Goal: Task Accomplishment & Management: Manage account settings

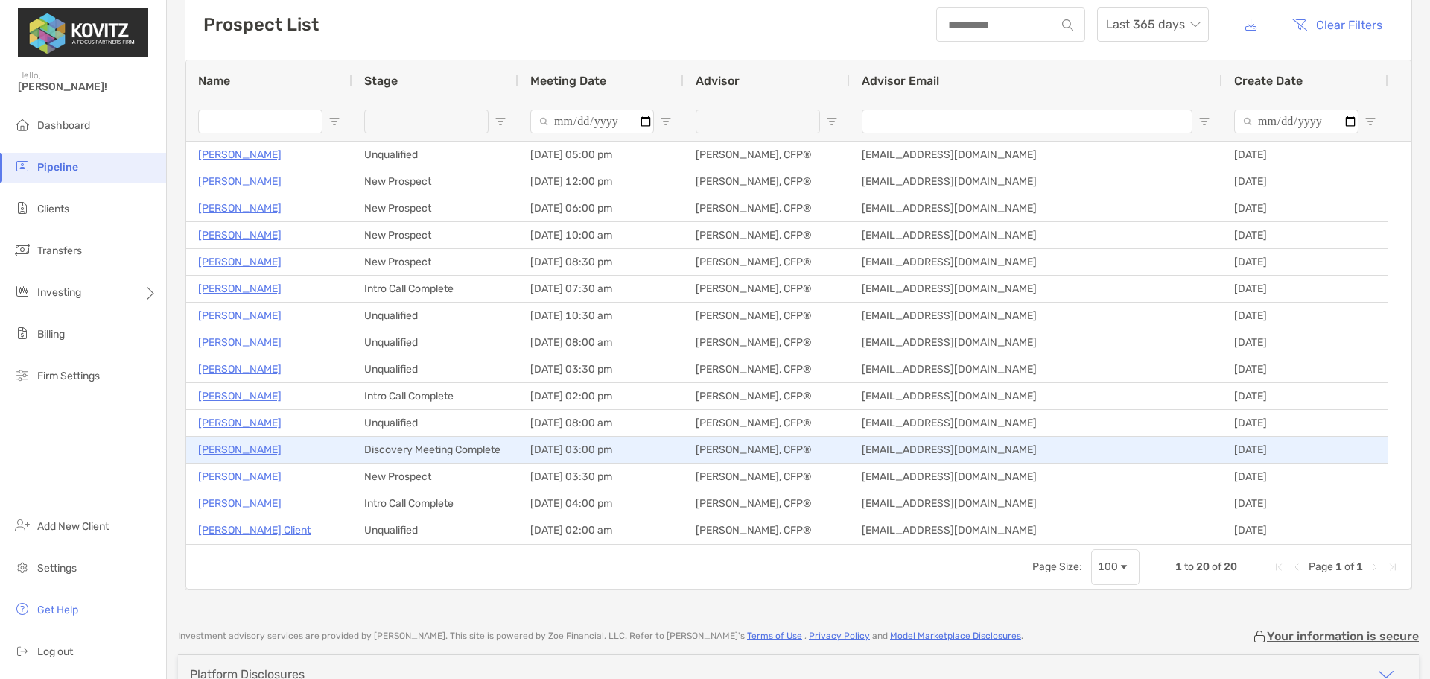
scroll to position [160, 0]
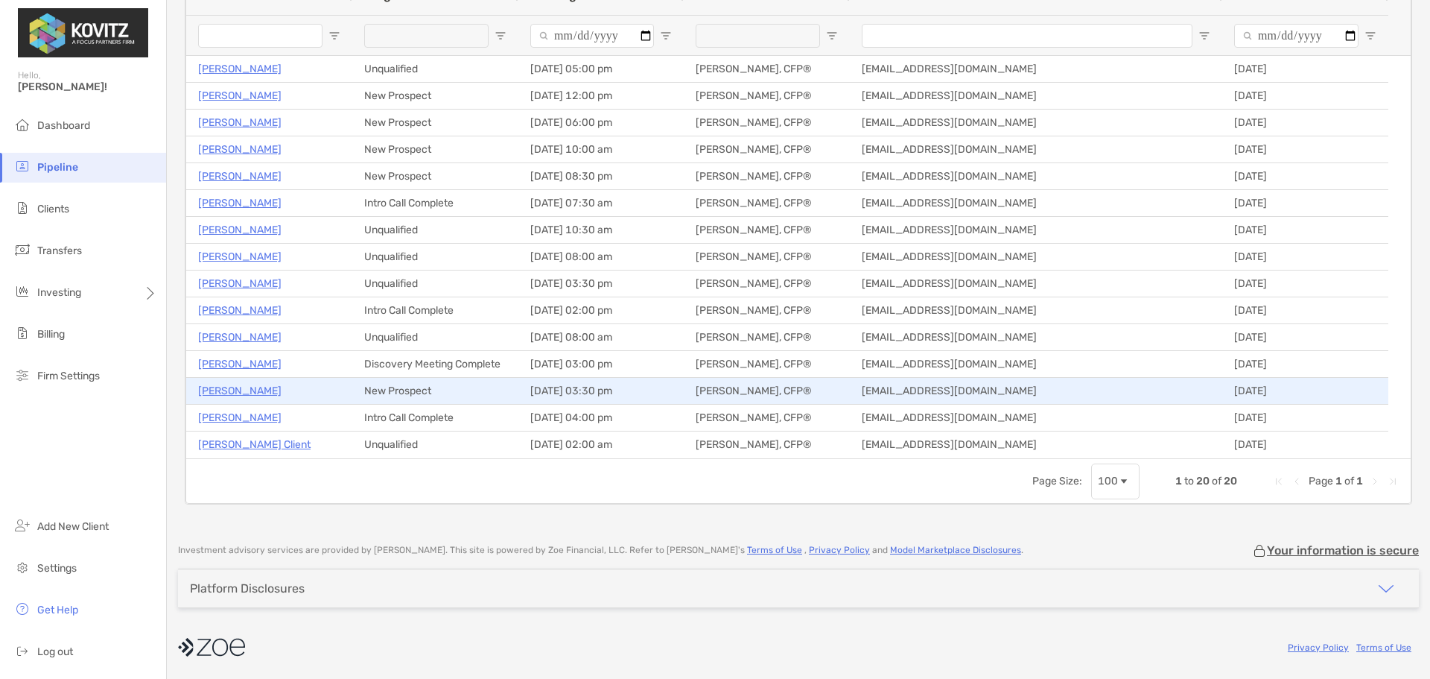
click at [229, 389] on p "Mike DiFrancesco" at bounding box center [239, 390] width 83 height 19
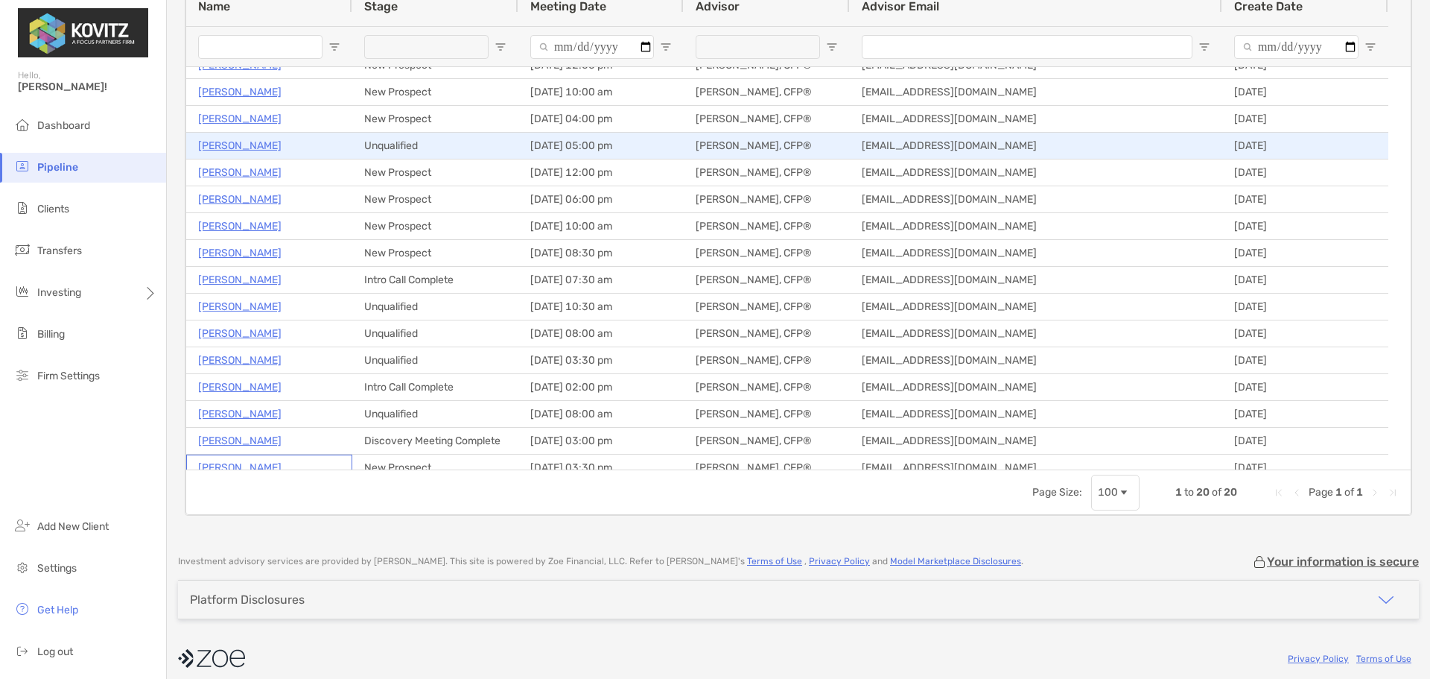
scroll to position [0, 0]
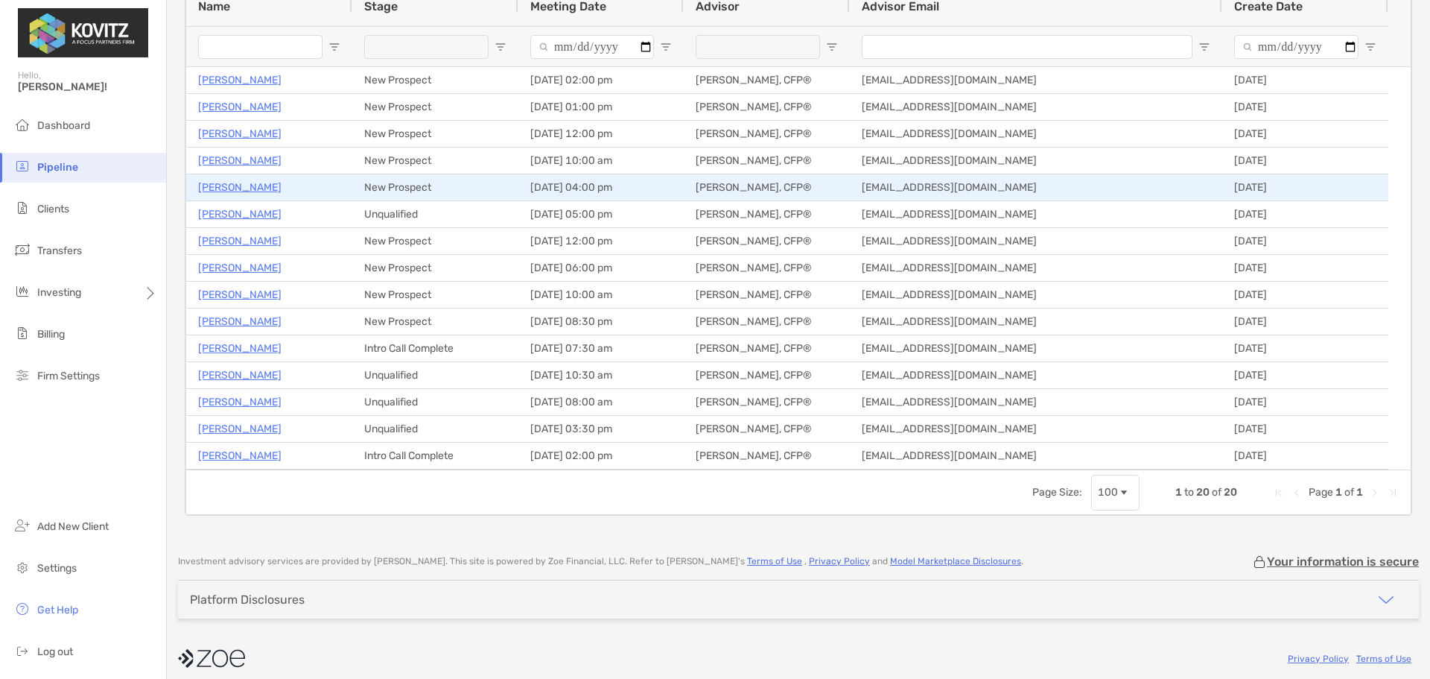
click at [230, 185] on p "[PERSON_NAME]" at bounding box center [239, 187] width 83 height 19
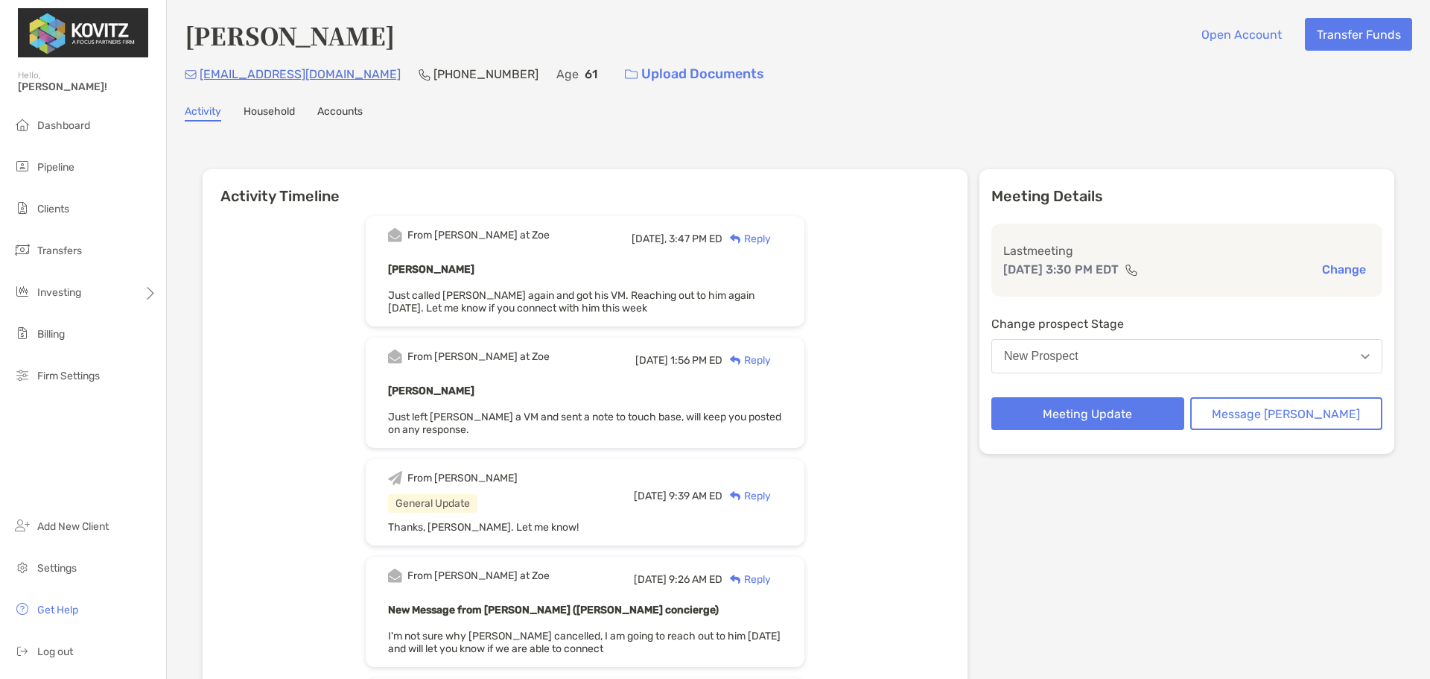
click at [771, 238] on div "Reply" at bounding box center [746, 239] width 48 height 16
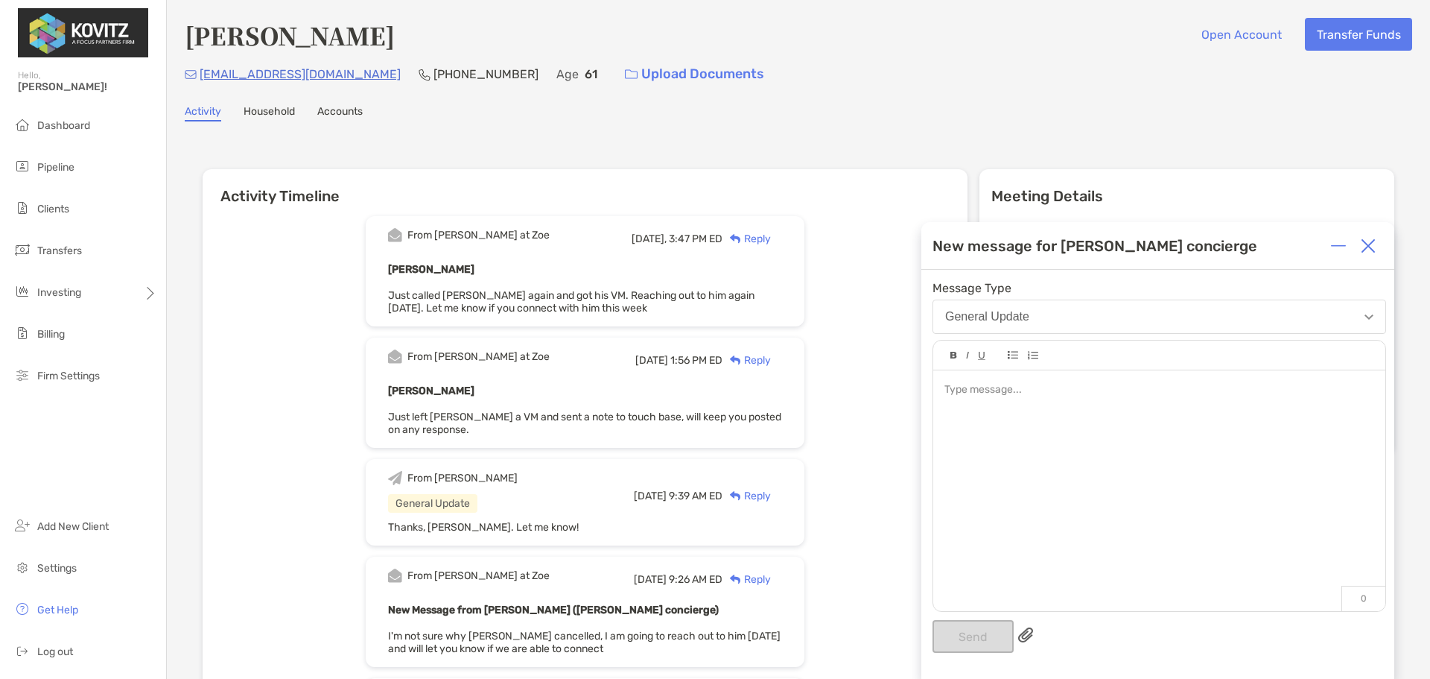
click at [1043, 425] on div at bounding box center [1159, 483] width 452 height 226
click at [940, 634] on button "Send" at bounding box center [973, 636] width 81 height 33
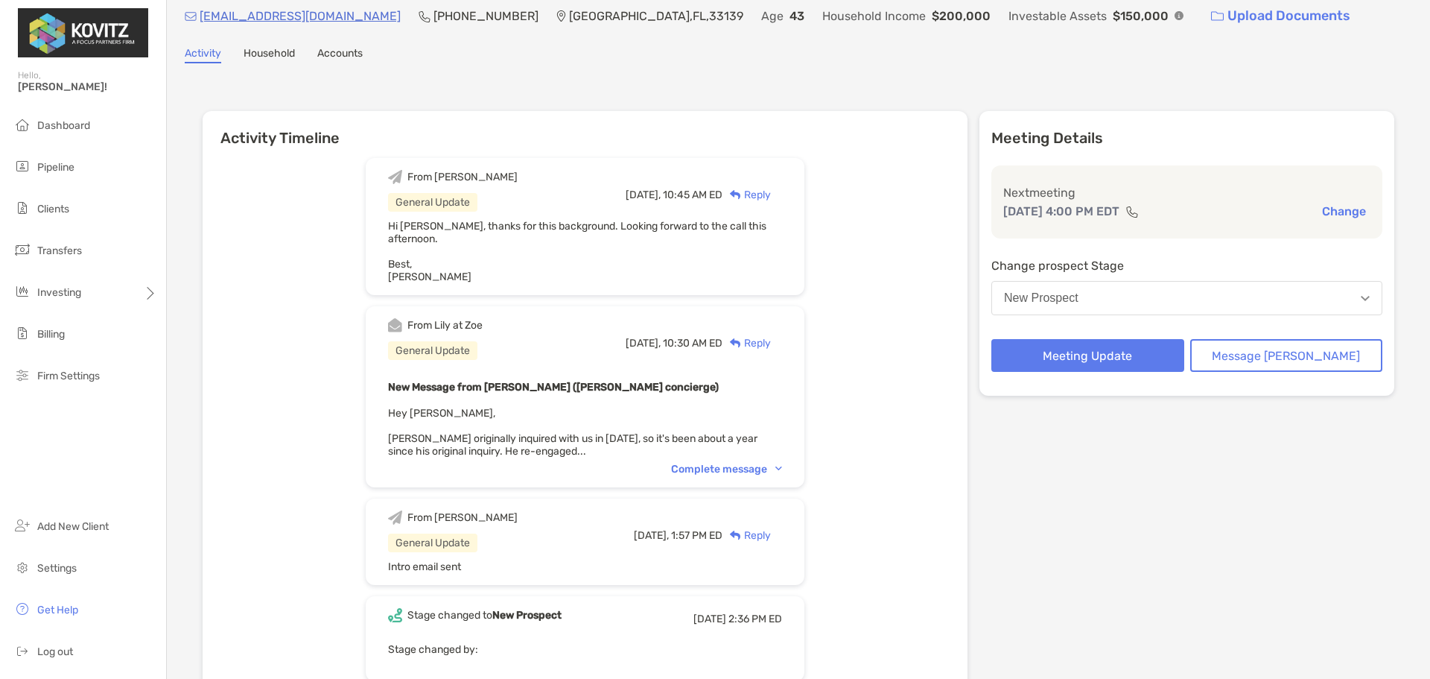
scroll to position [74, 0]
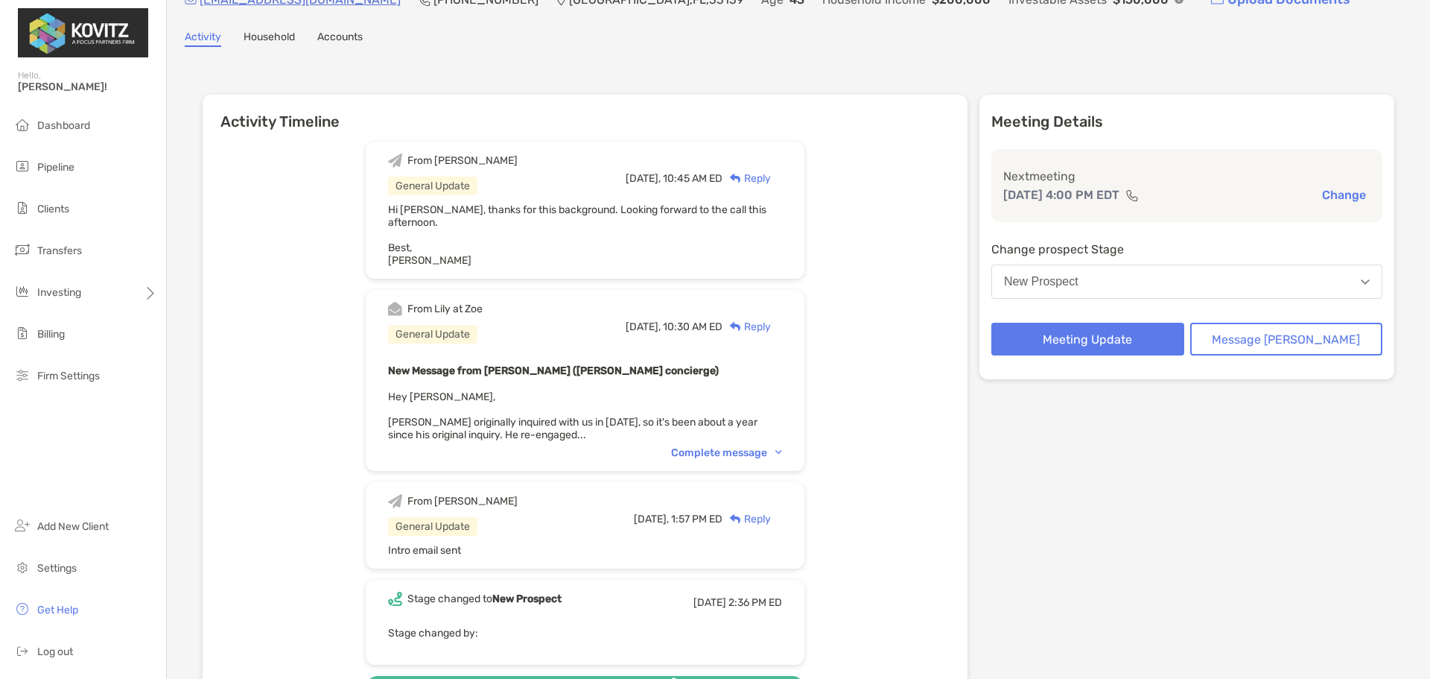
click at [739, 446] on div "Complete message" at bounding box center [726, 452] width 111 height 13
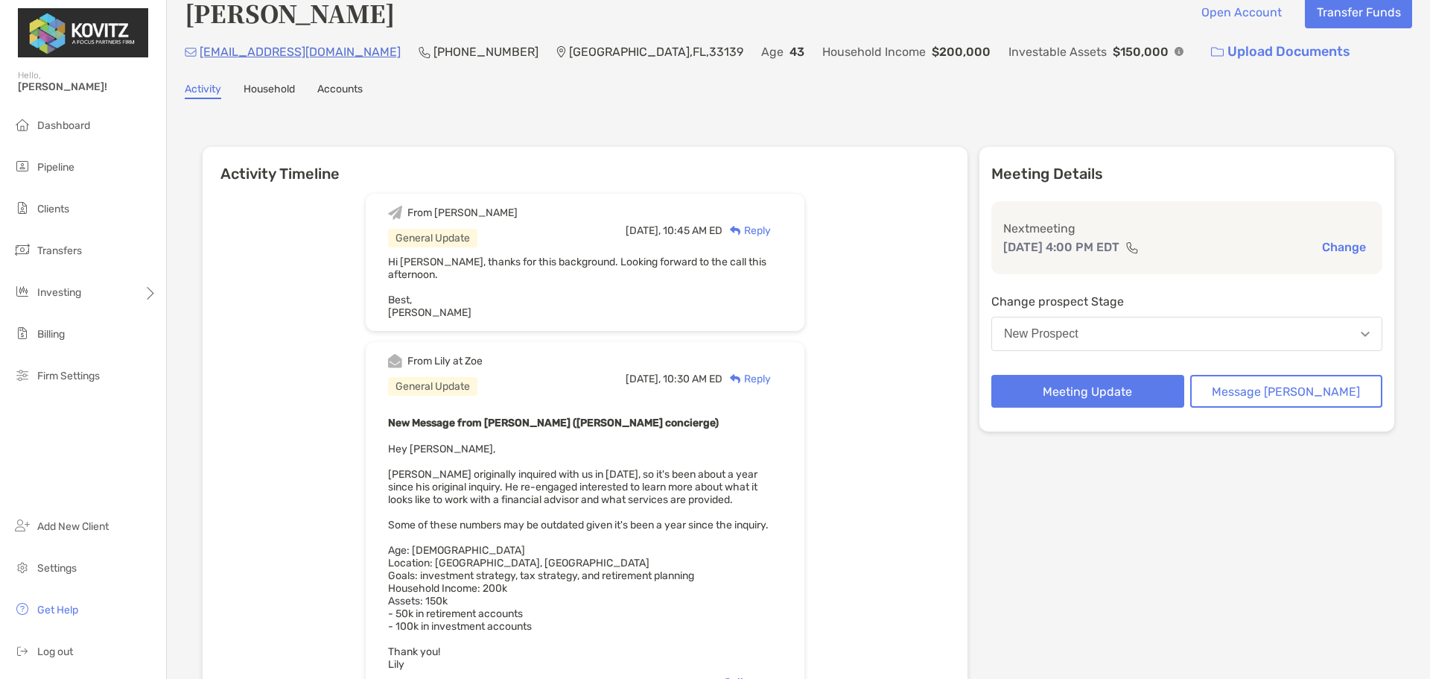
scroll to position [0, 0]
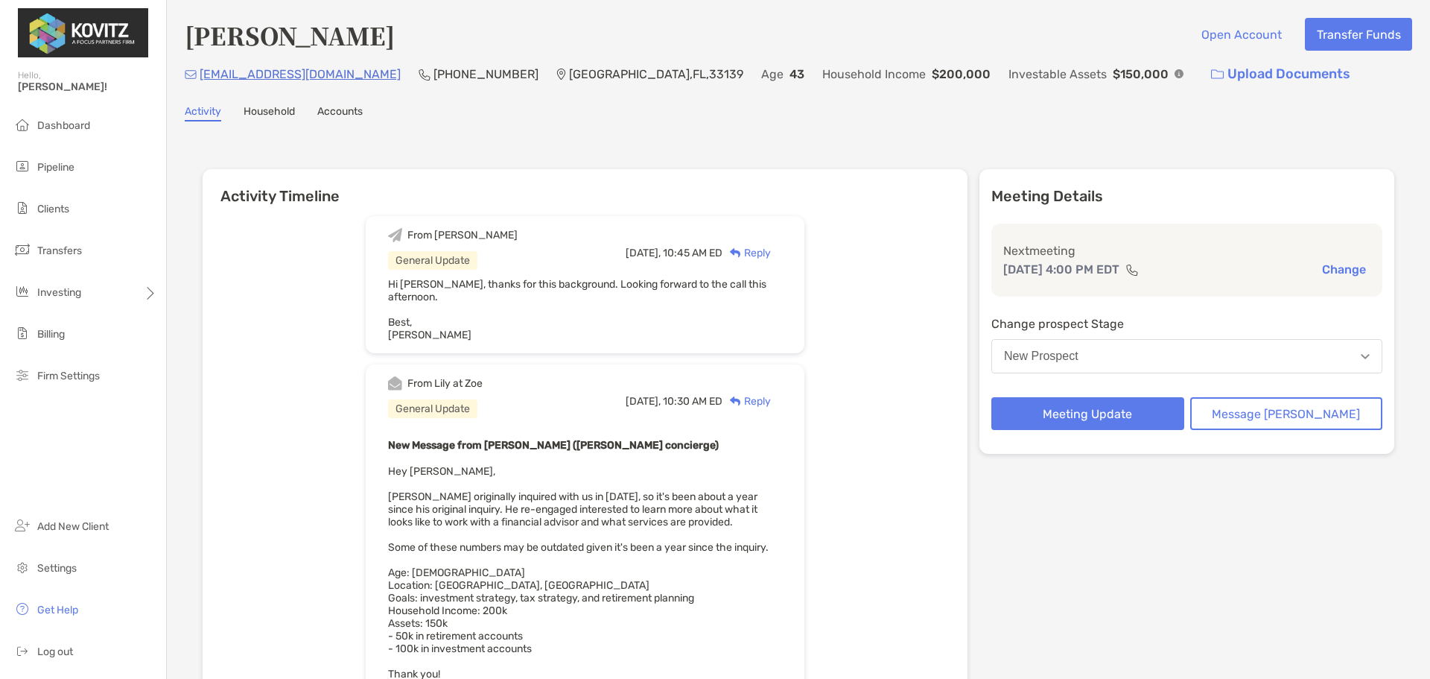
click at [1210, 355] on button "New Prospect" at bounding box center [1186, 356] width 391 height 34
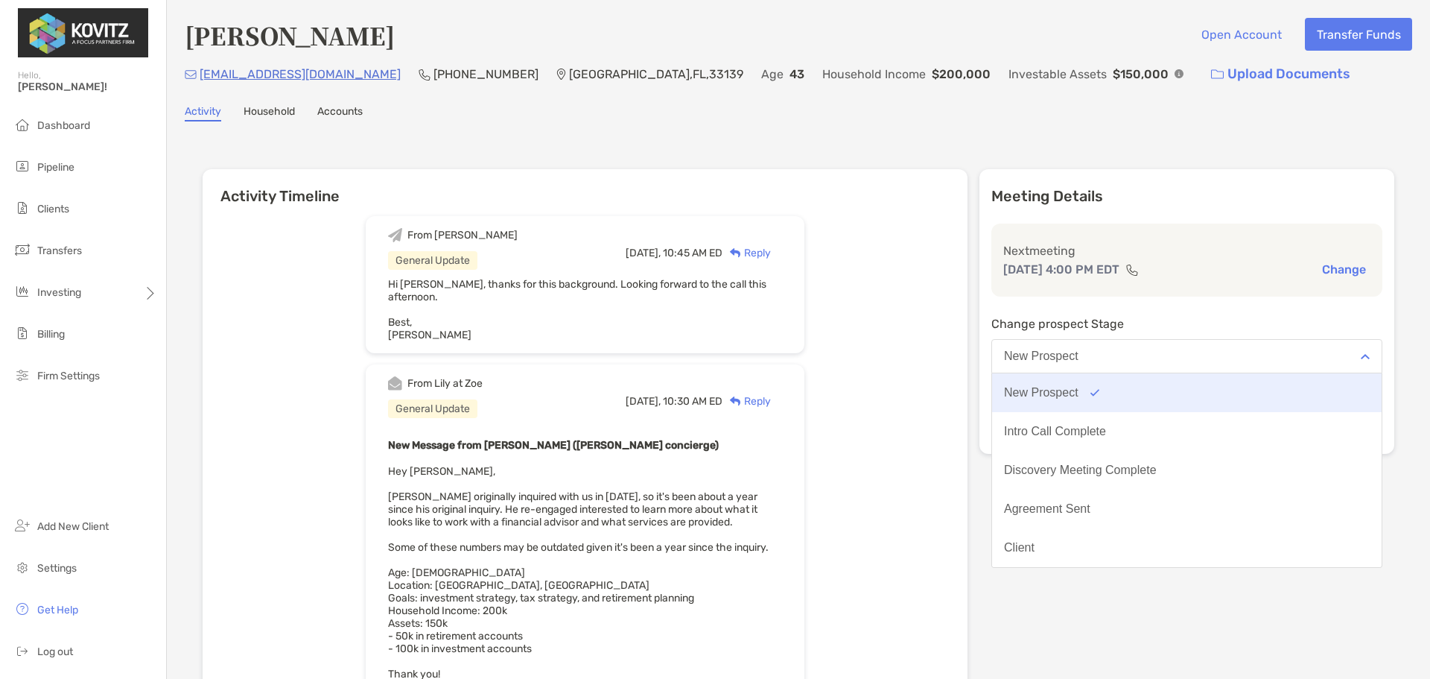
click at [1079, 391] on div "New Prospect" at bounding box center [1041, 392] width 74 height 13
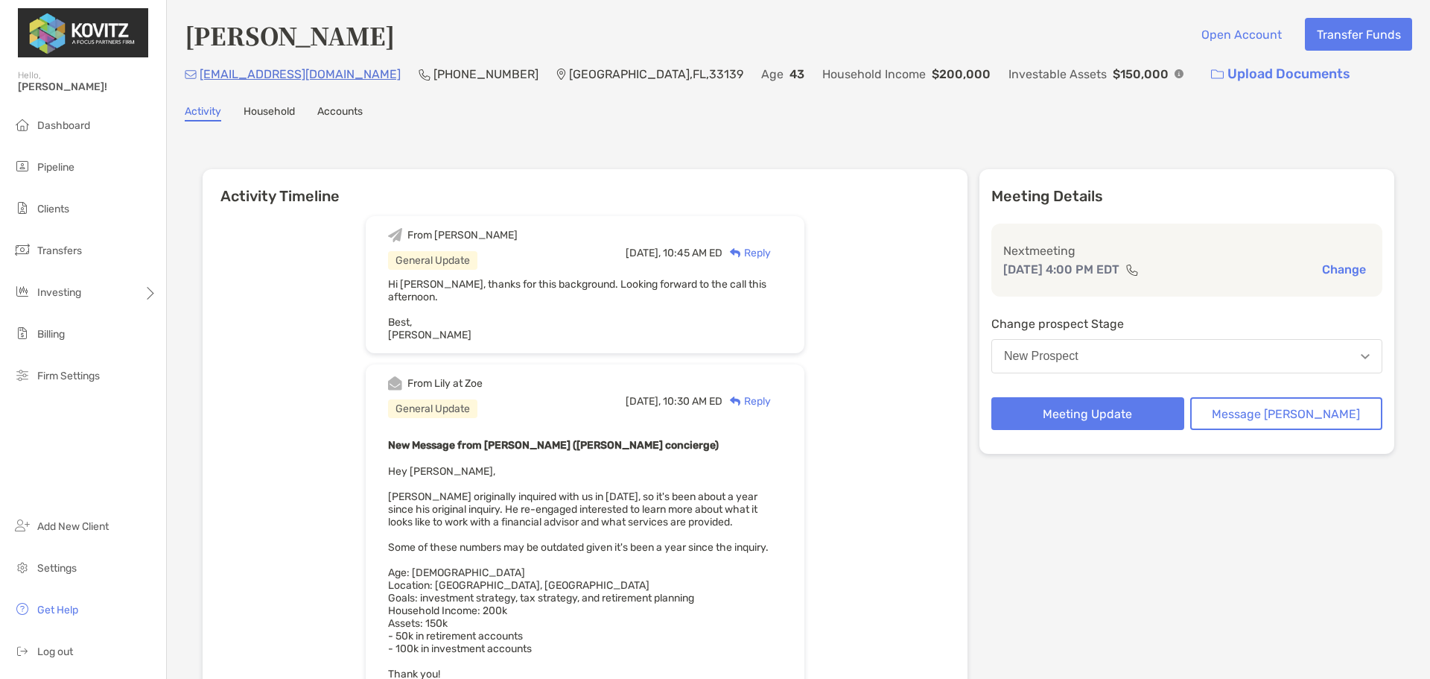
click at [1337, 264] on button "Change" at bounding box center [1344, 269] width 53 height 16
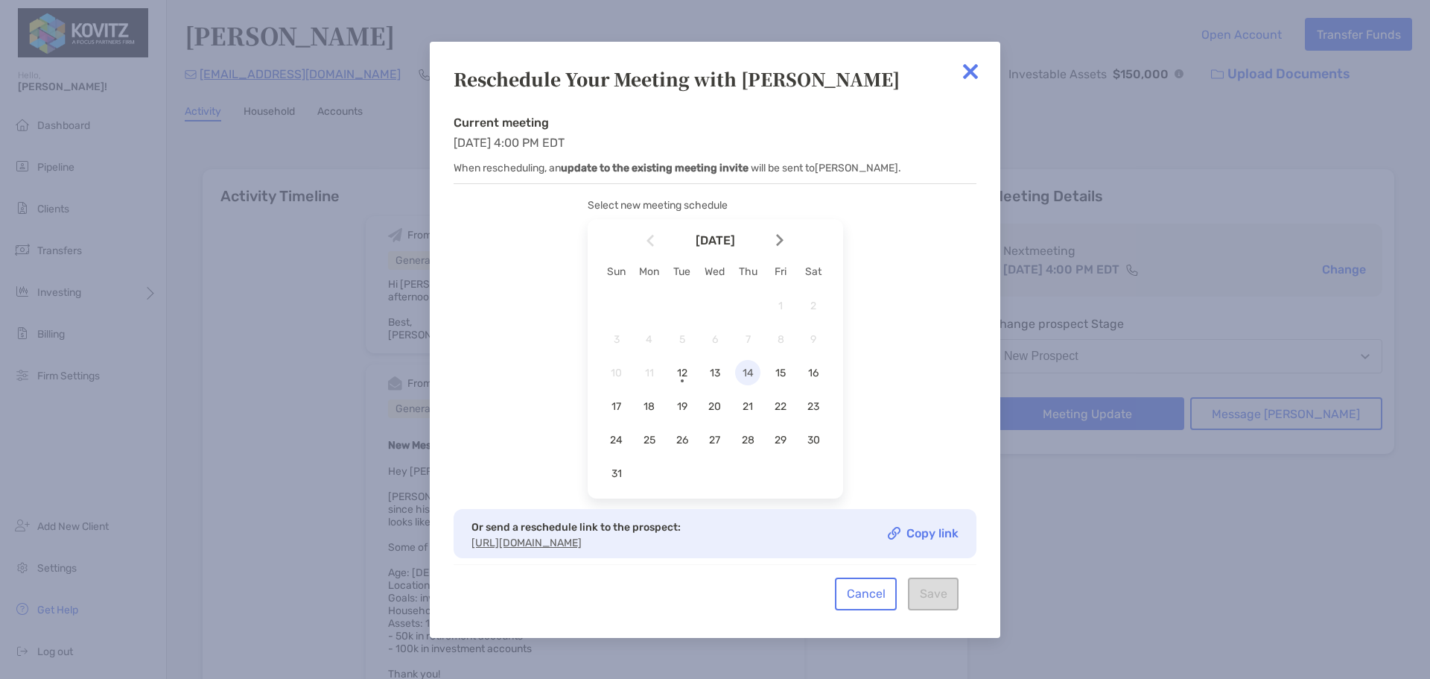
click at [740, 374] on span "14" at bounding box center [747, 372] width 25 height 13
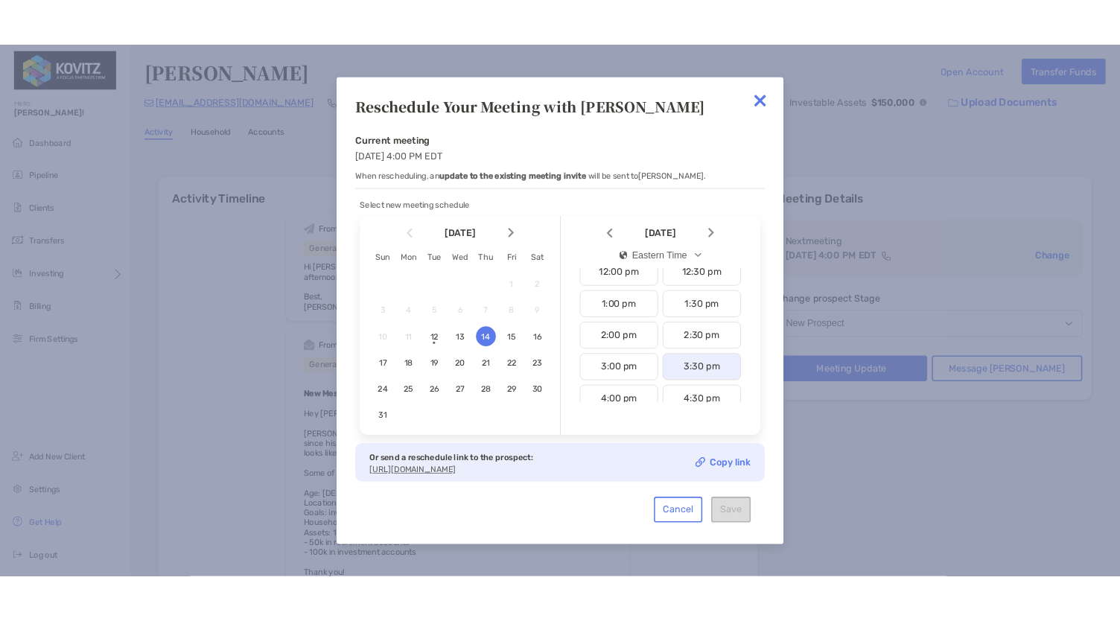
scroll to position [521, 0]
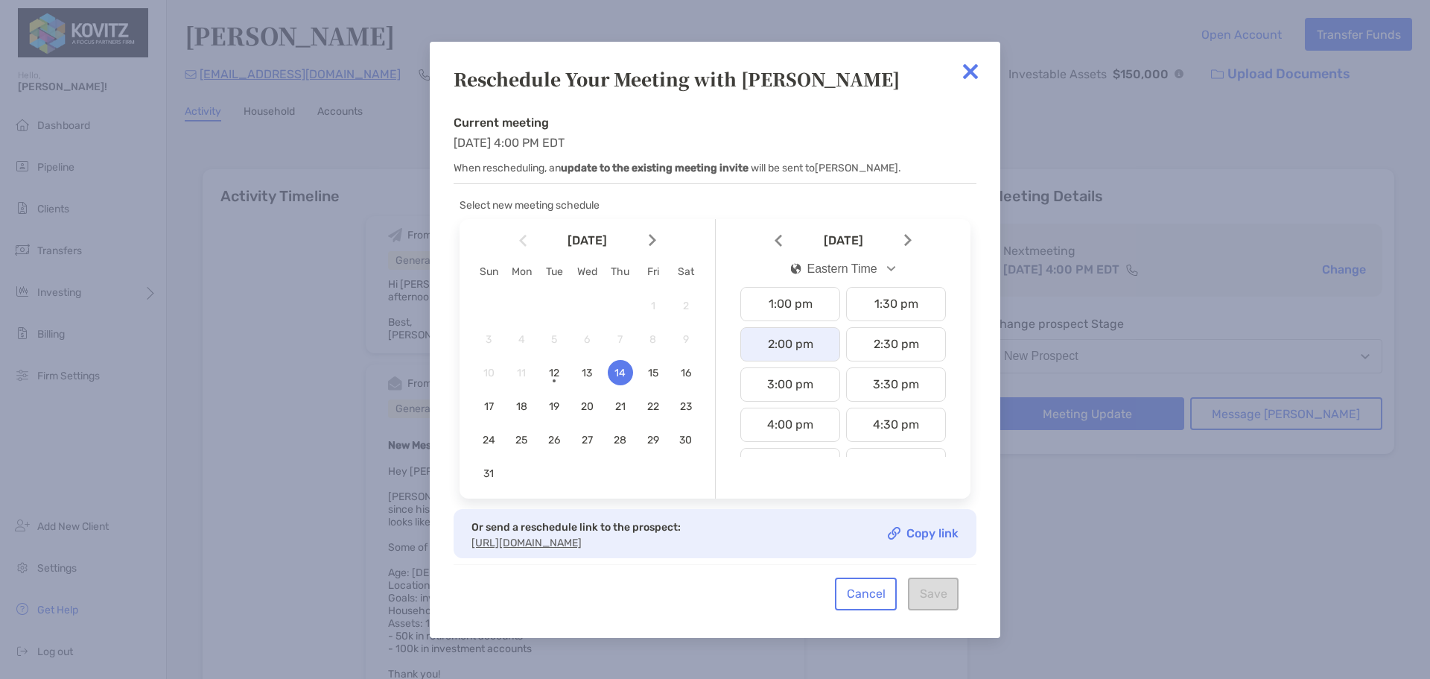
click at [802, 349] on div "2:00 pm" at bounding box center [790, 344] width 100 height 34
click at [941, 606] on button "Save" at bounding box center [933, 593] width 51 height 33
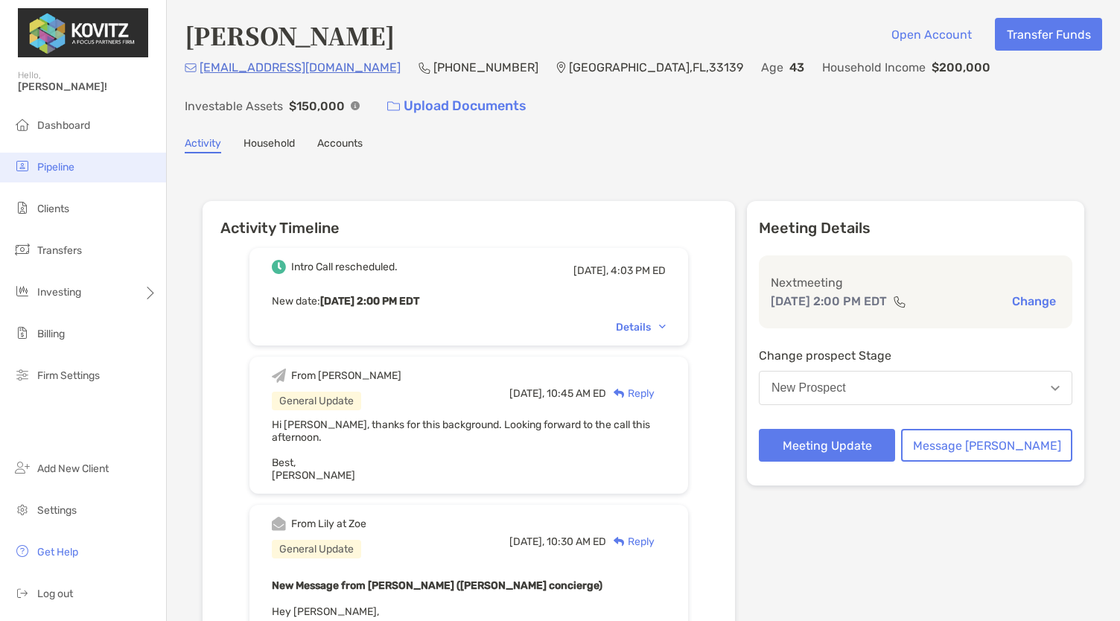
click at [88, 171] on li "Pipeline" at bounding box center [83, 168] width 166 height 30
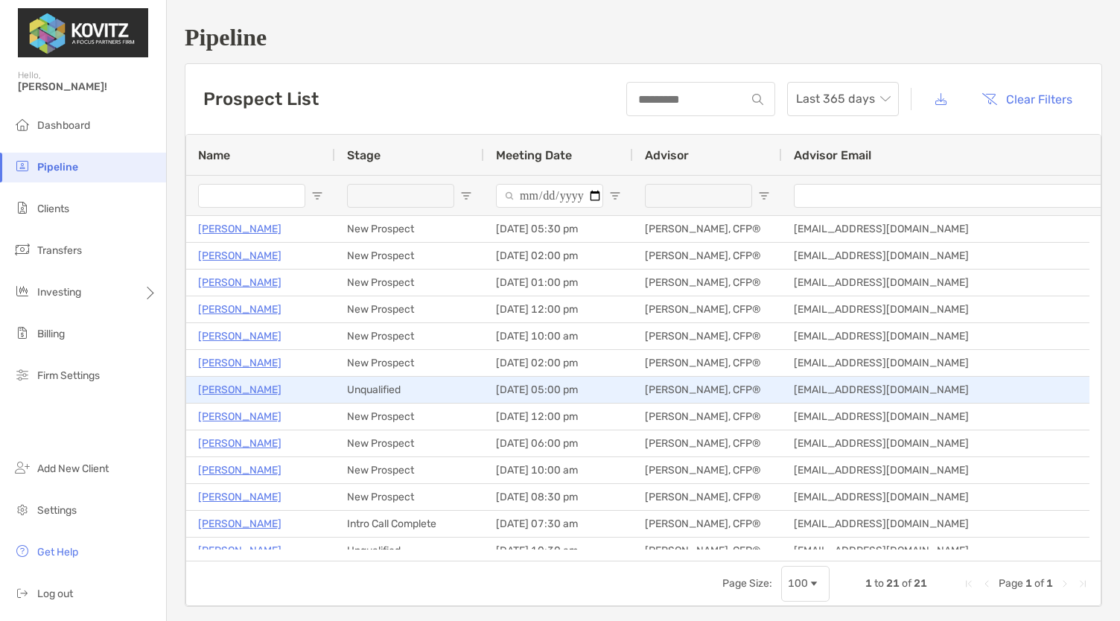
scroll to position [89, 0]
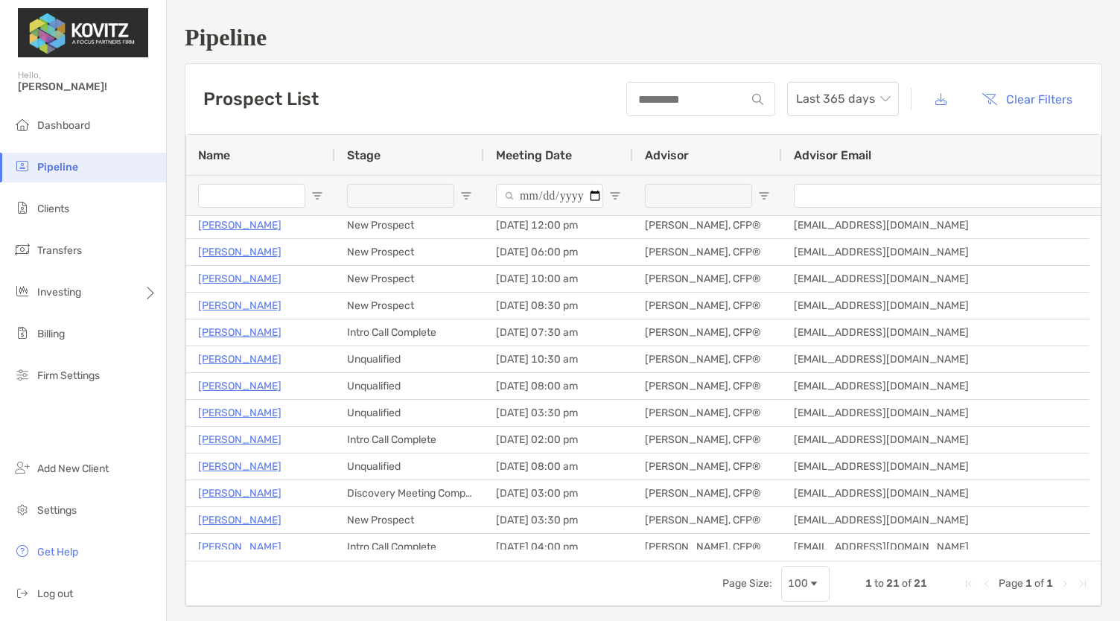
click at [91, 180] on li "Pipeline" at bounding box center [83, 168] width 166 height 30
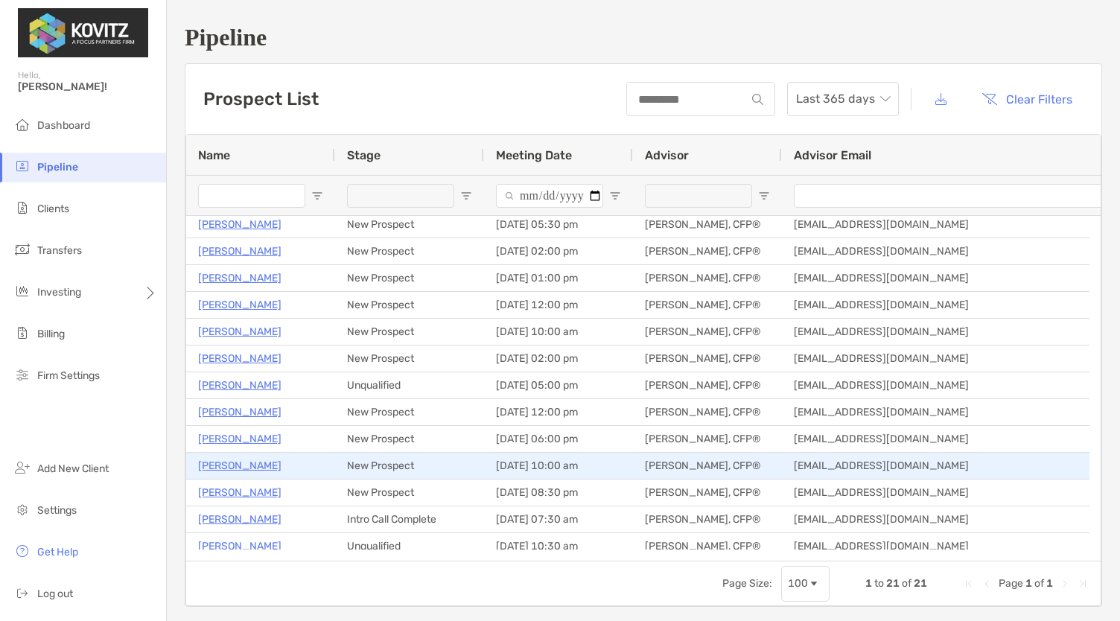
scroll to position [0, 0]
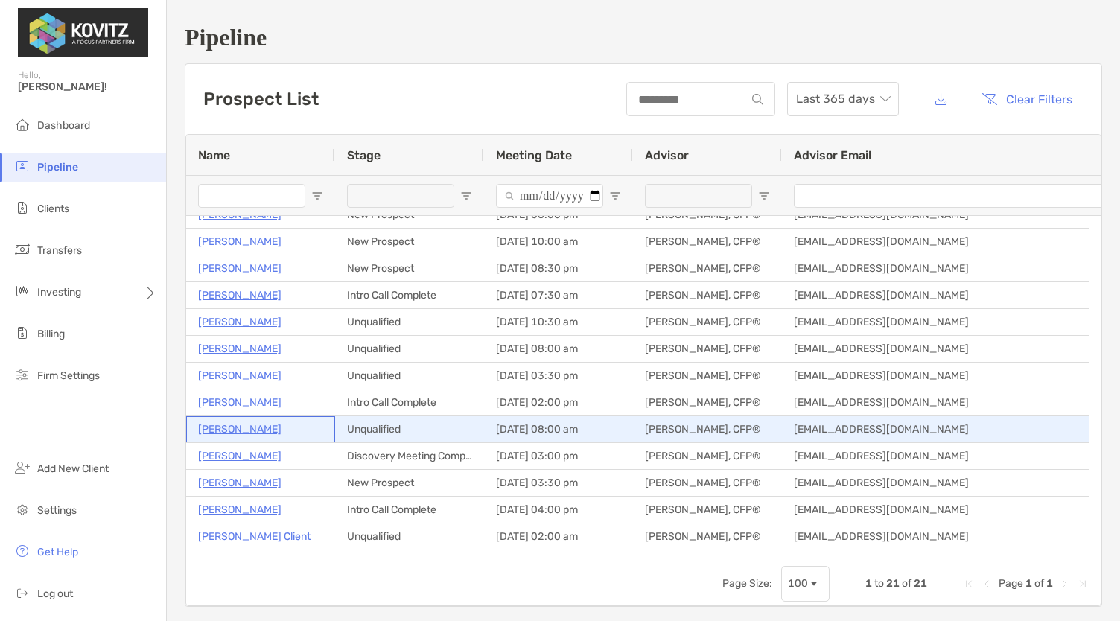
click at [235, 425] on p "Daniel Salazar" at bounding box center [239, 429] width 83 height 19
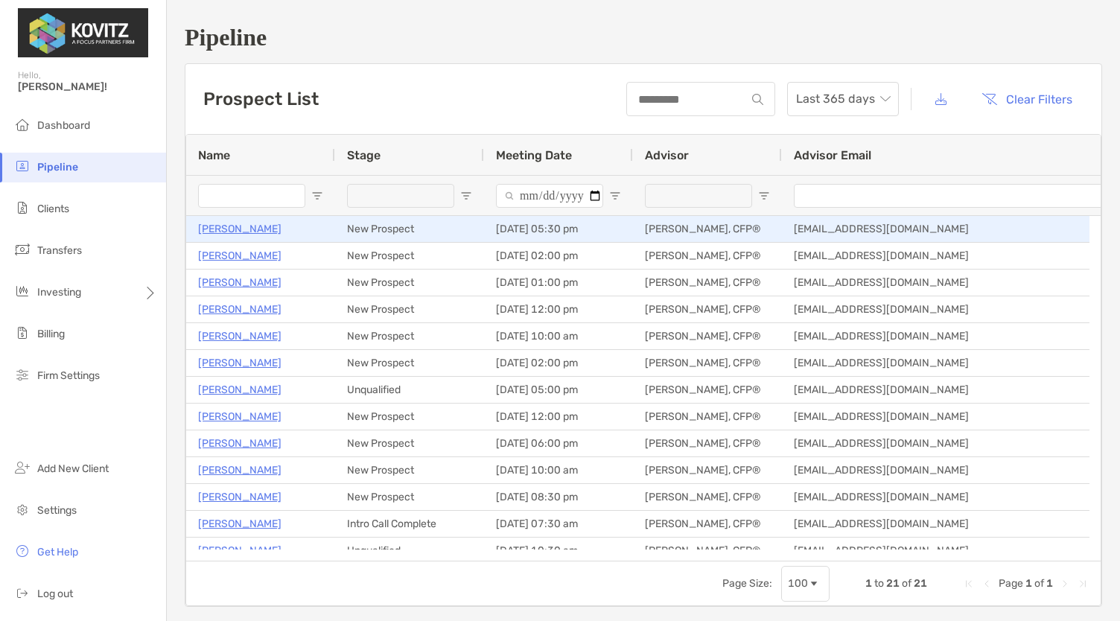
click at [237, 229] on p "Cole Zimmerman" at bounding box center [239, 229] width 83 height 19
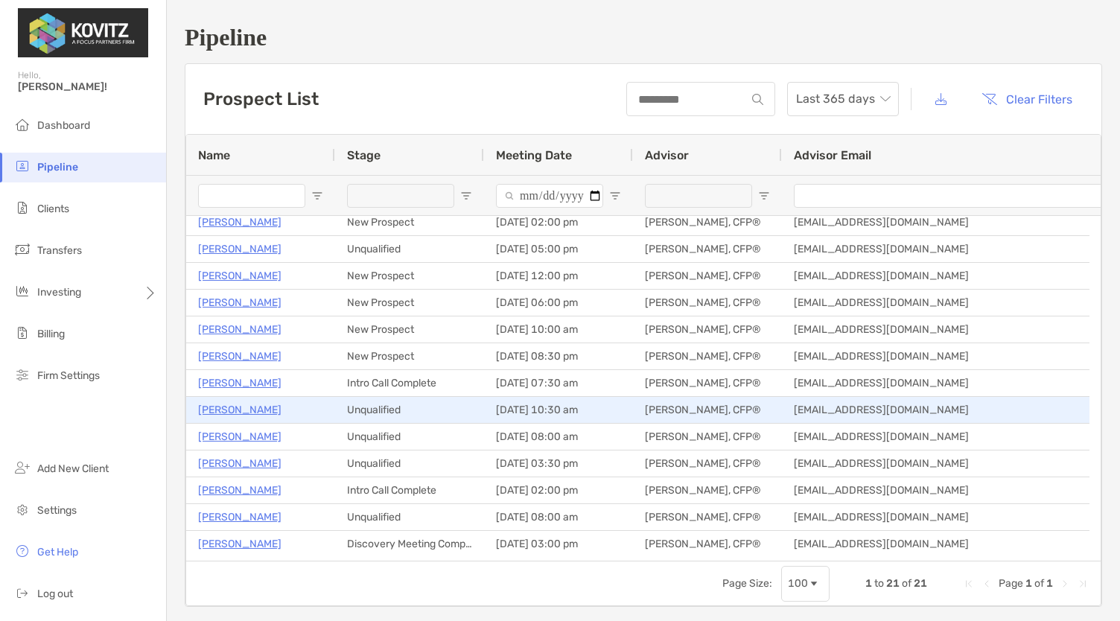
scroll to position [147, 0]
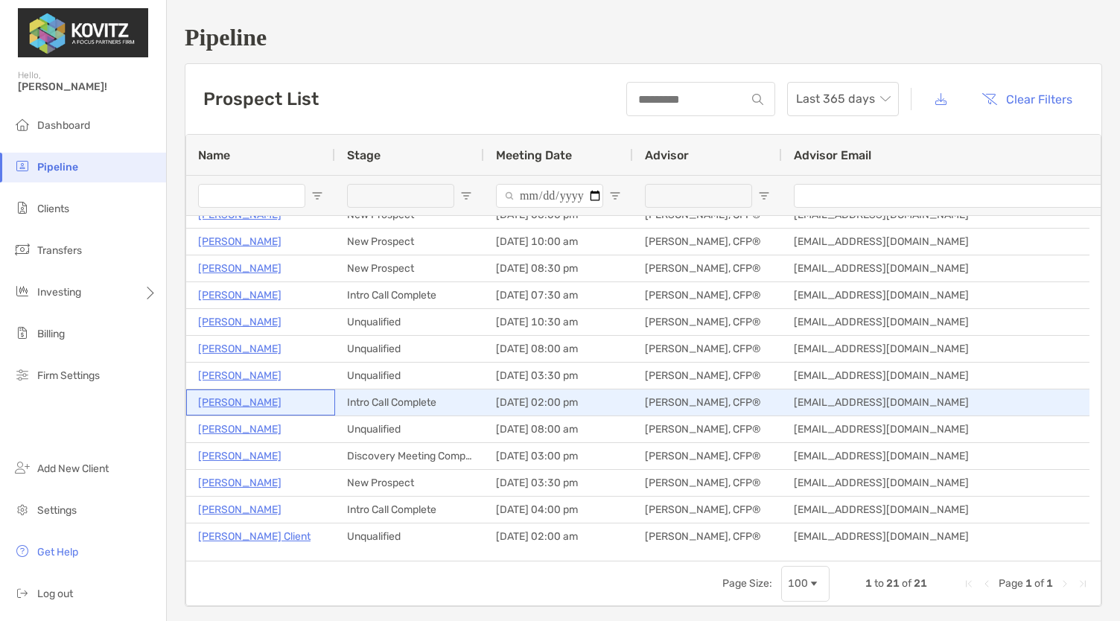
click at [229, 403] on p "Angela Schiller" at bounding box center [239, 402] width 83 height 19
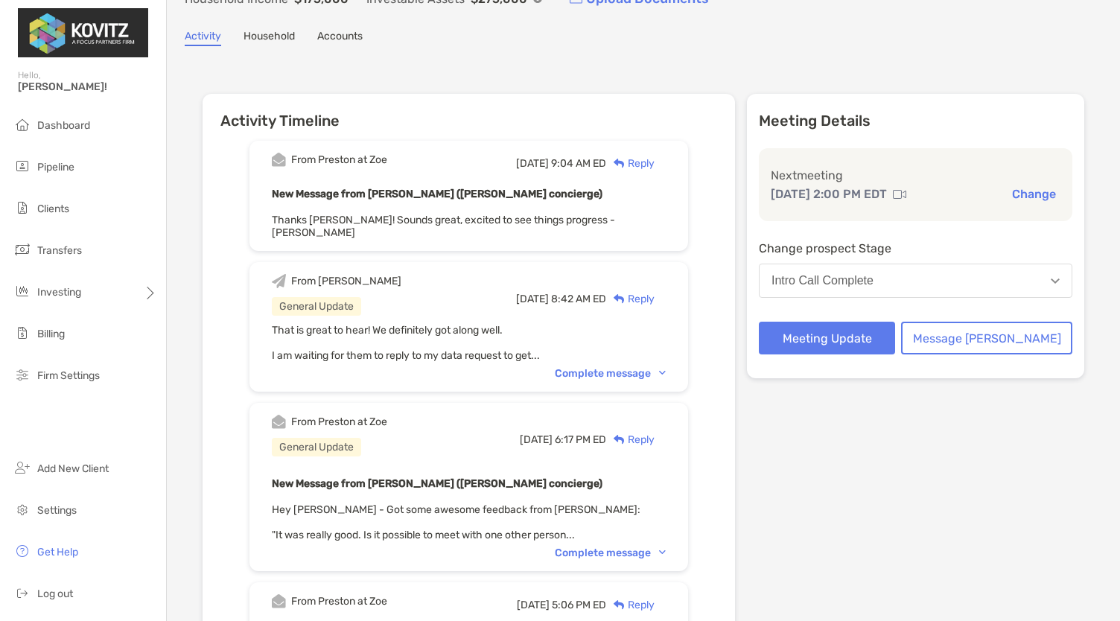
scroll to position [110, 0]
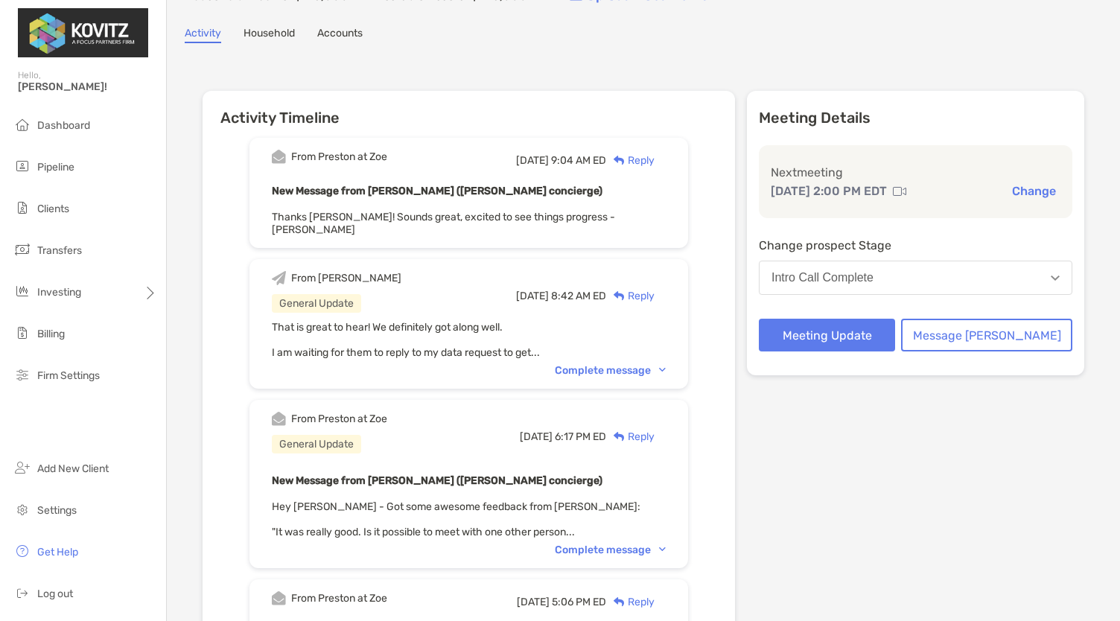
click at [632, 544] on div "Complete message" at bounding box center [610, 550] width 111 height 13
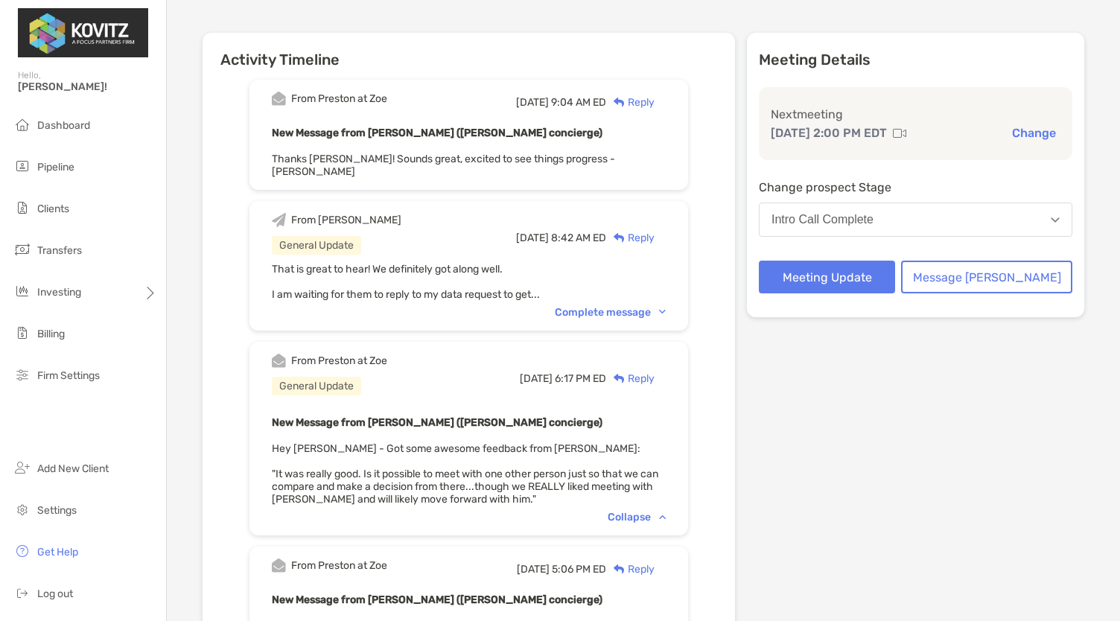
scroll to position [169, 0]
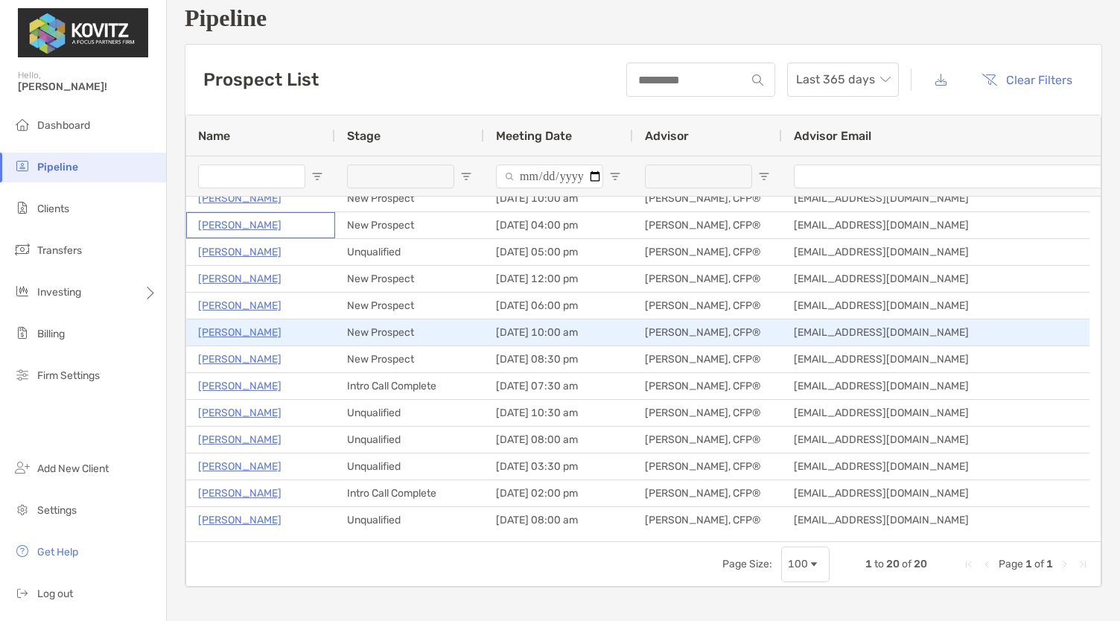
scroll to position [92, 0]
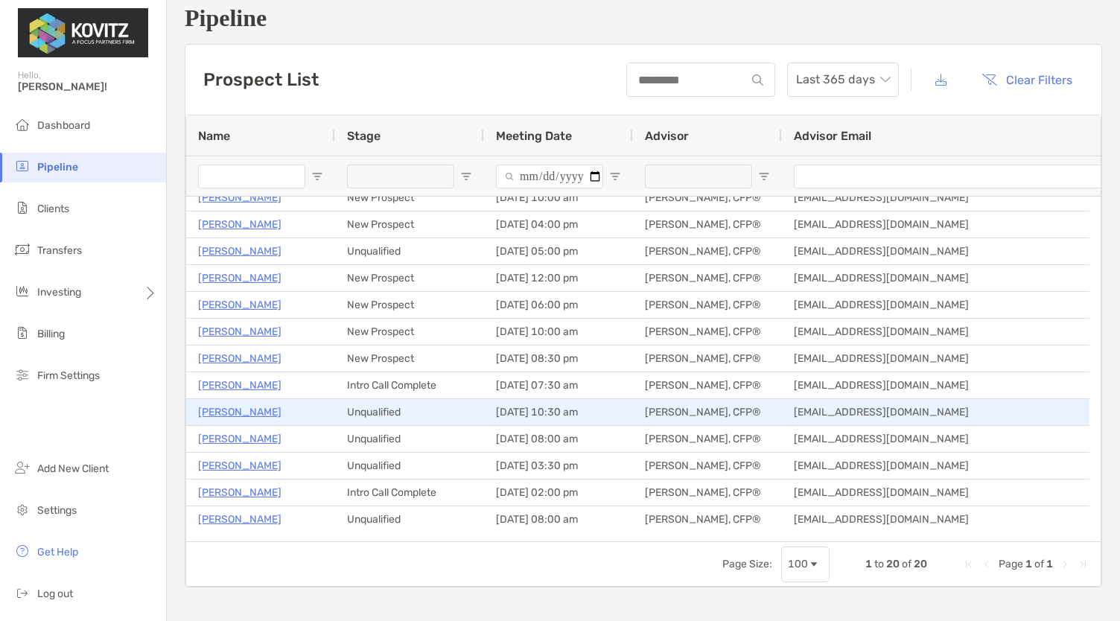
click at [246, 412] on p "[PERSON_NAME]" at bounding box center [239, 412] width 83 height 19
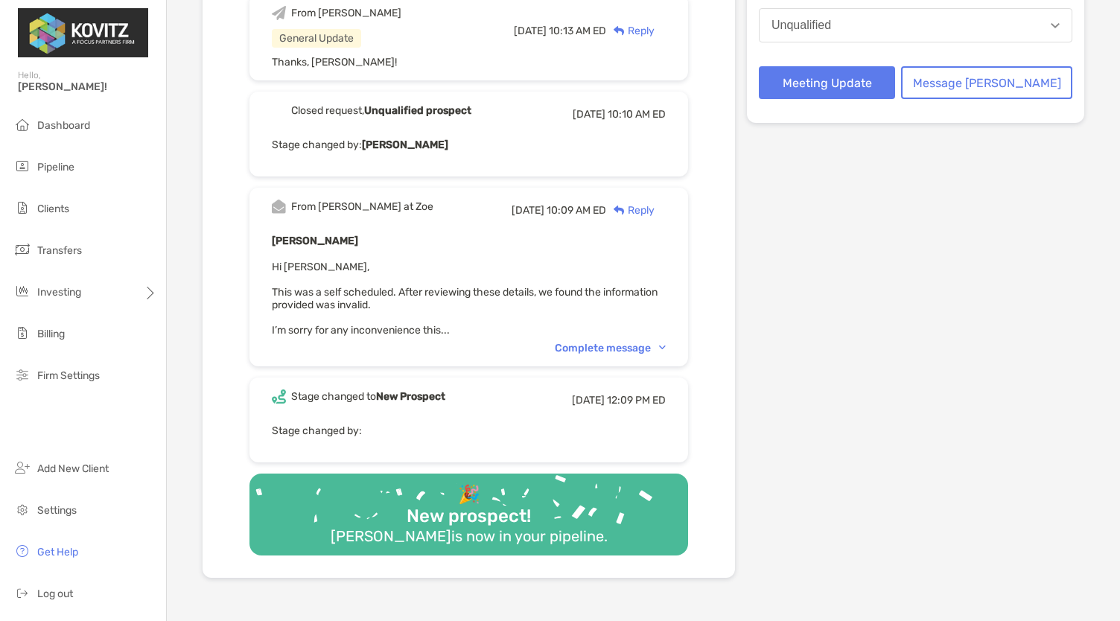
scroll to position [363, 0]
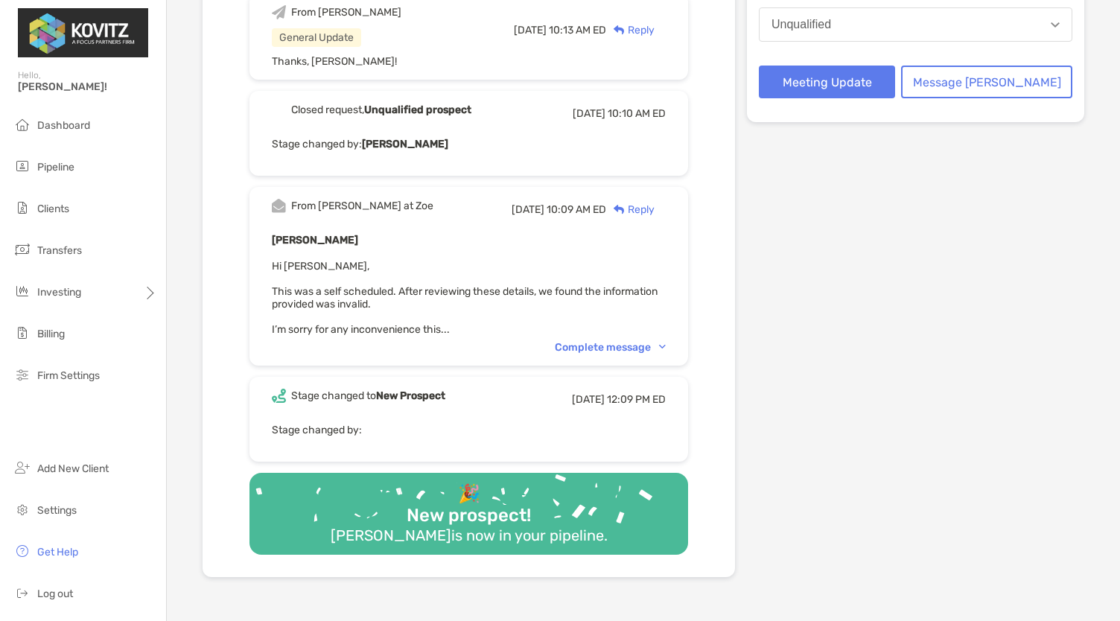
click at [612, 349] on div "Complete message" at bounding box center [610, 347] width 111 height 13
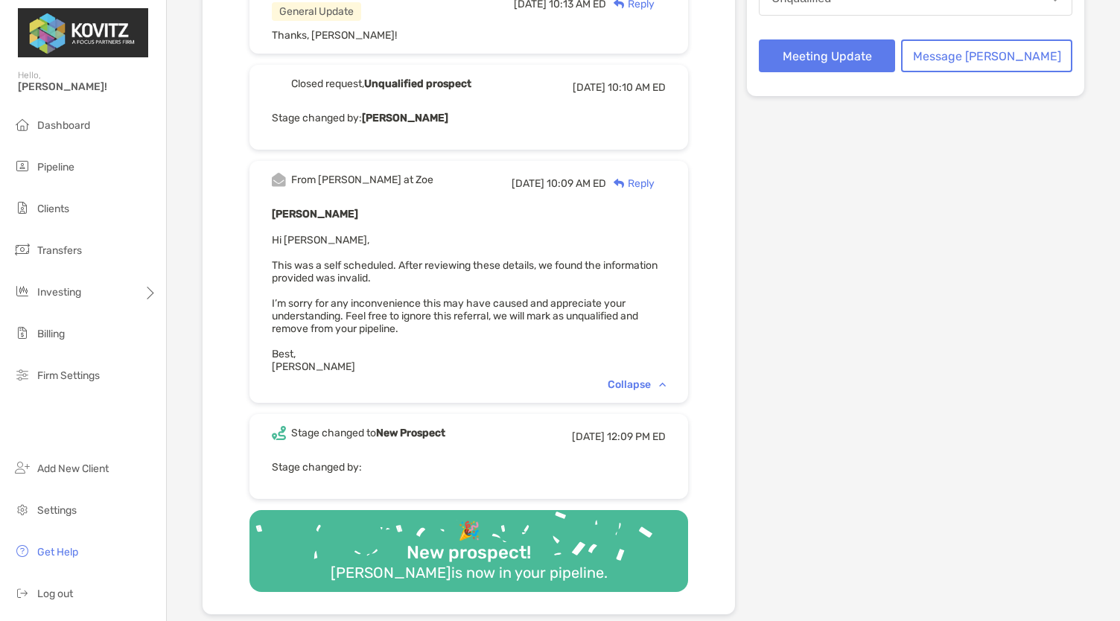
scroll to position [389, 0]
click at [644, 382] on div "Collapse" at bounding box center [637, 385] width 58 height 13
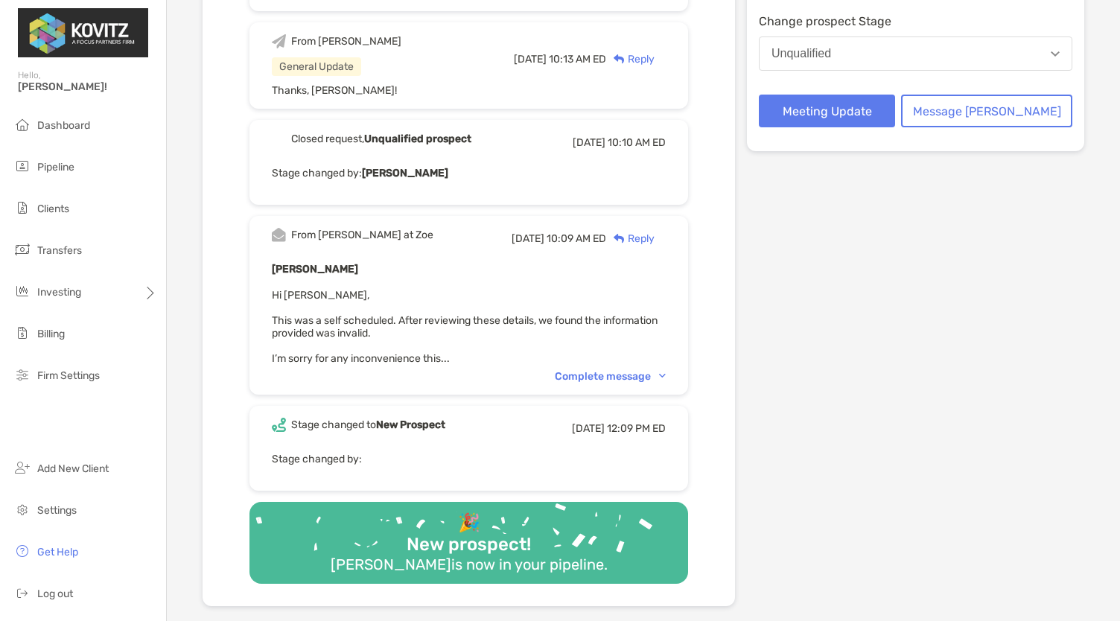
scroll to position [269, 0]
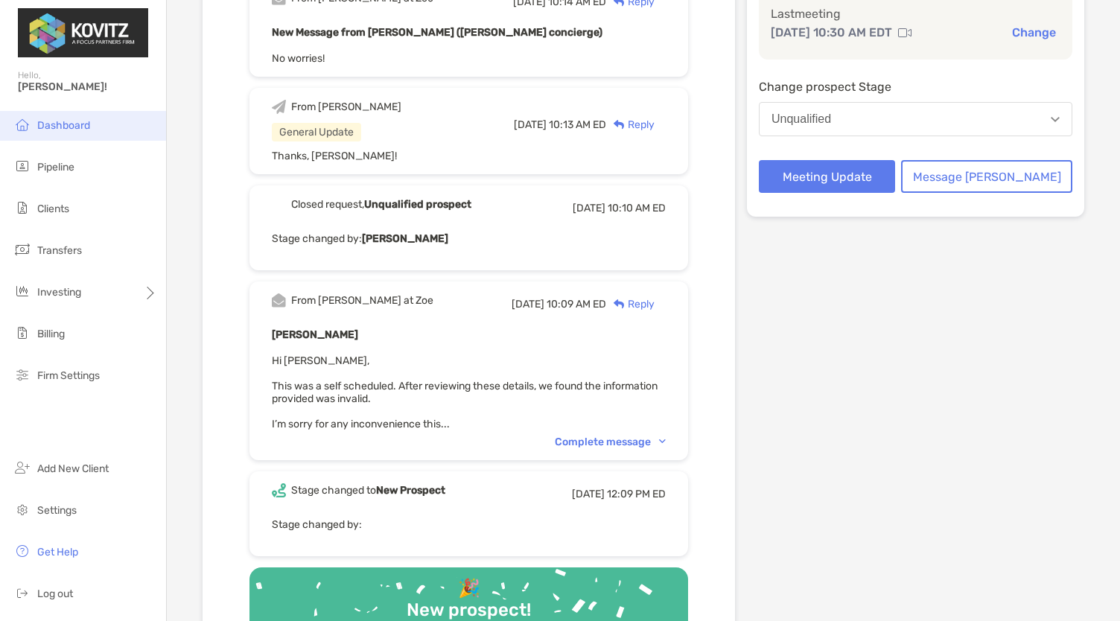
click at [39, 121] on span "Dashboard" at bounding box center [63, 125] width 53 height 13
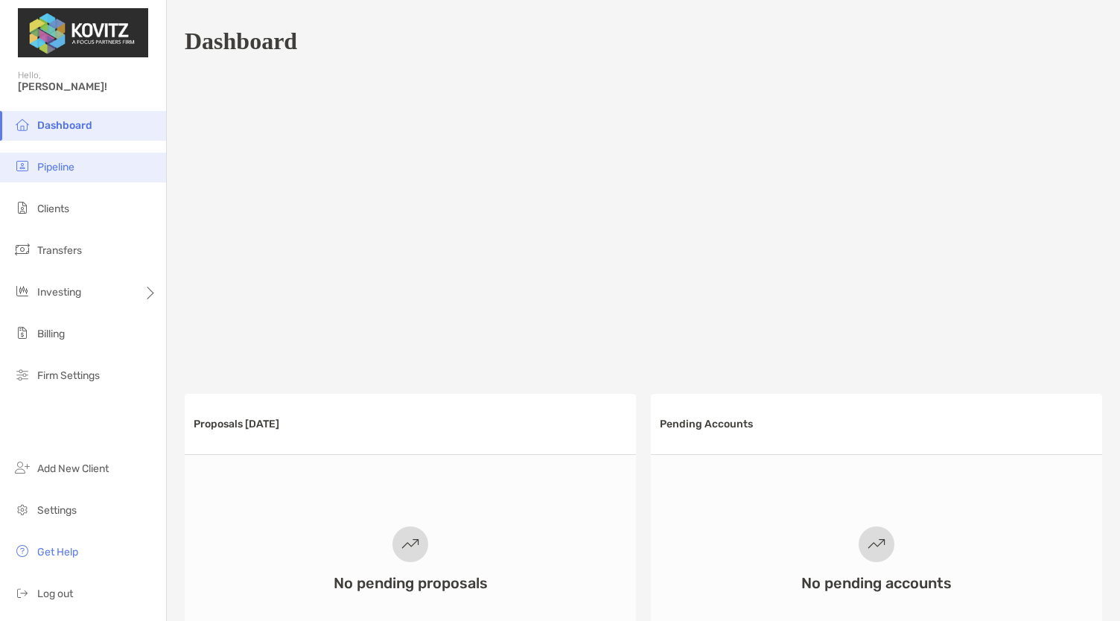
click at [42, 159] on li "Pipeline" at bounding box center [83, 168] width 166 height 30
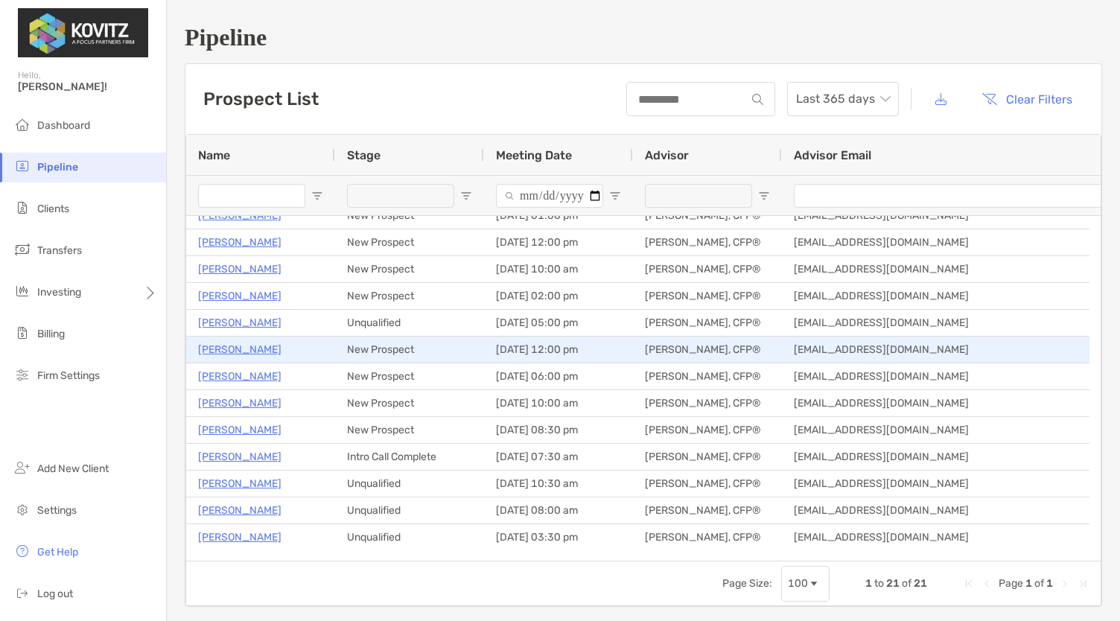
scroll to position [68, 0]
click at [279, 360] on div "Joselito Miranda" at bounding box center [260, 349] width 125 height 25
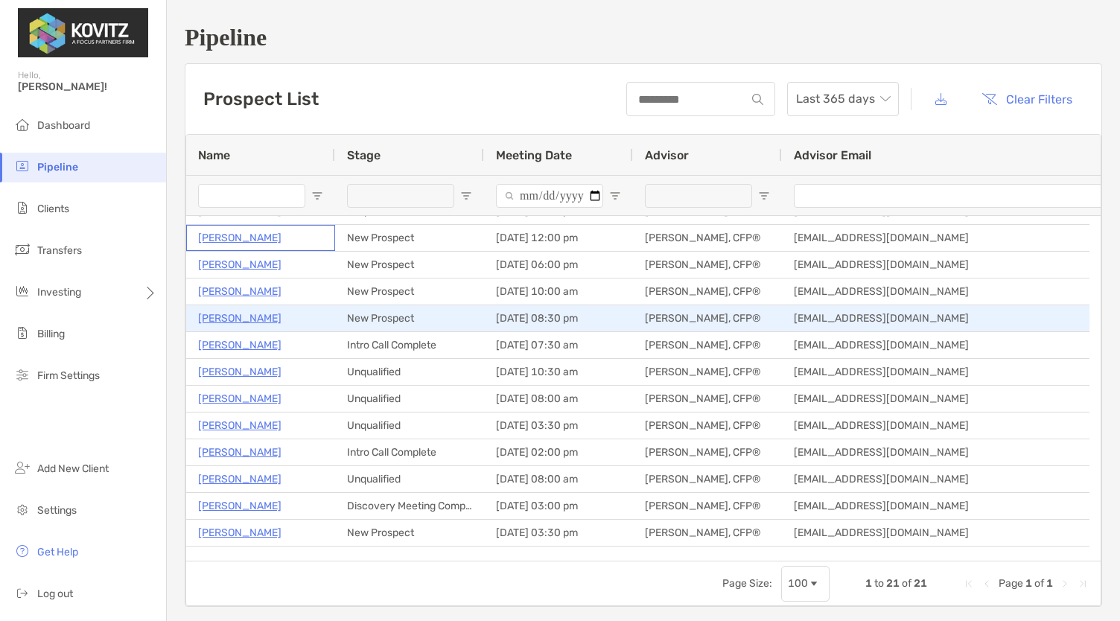
scroll to position [135, 0]
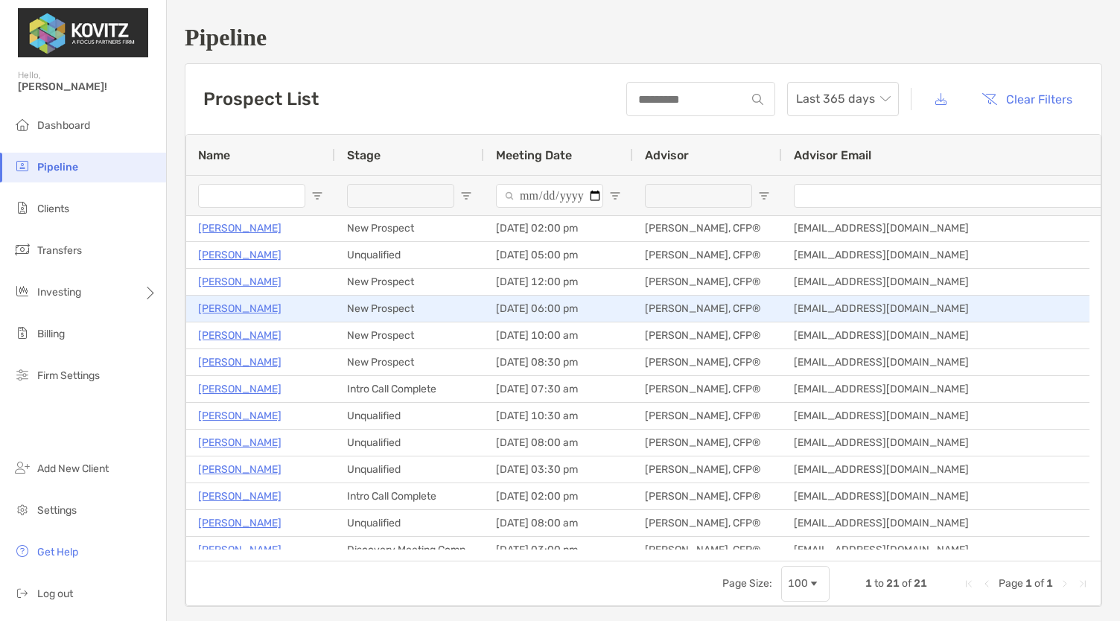
click at [261, 311] on p "Shreya Bagali" at bounding box center [239, 308] width 83 height 19
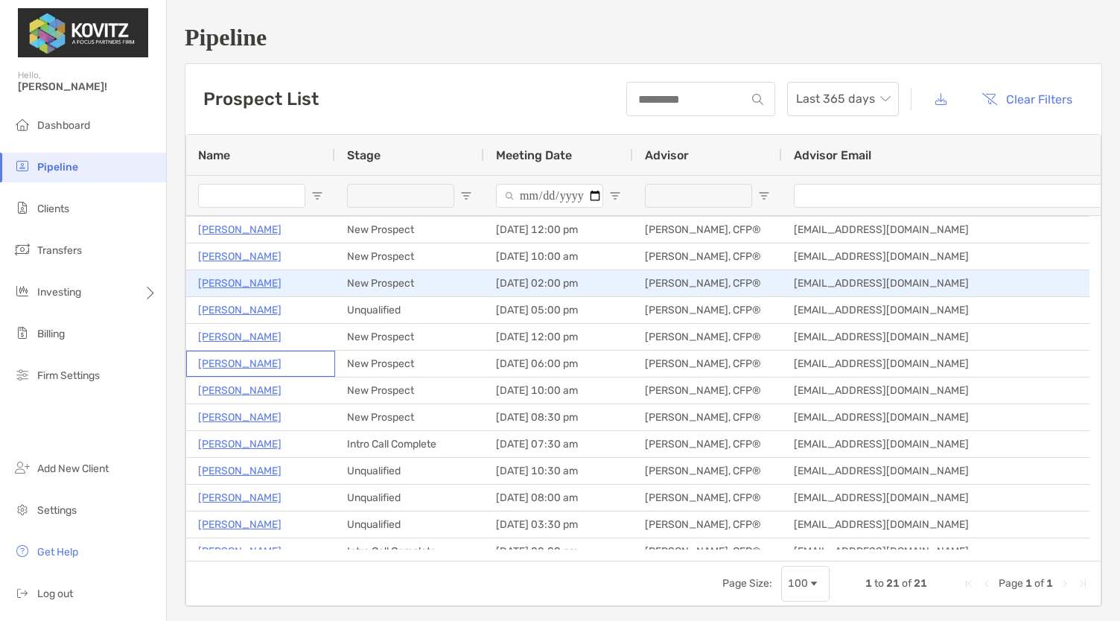
scroll to position [80, 0]
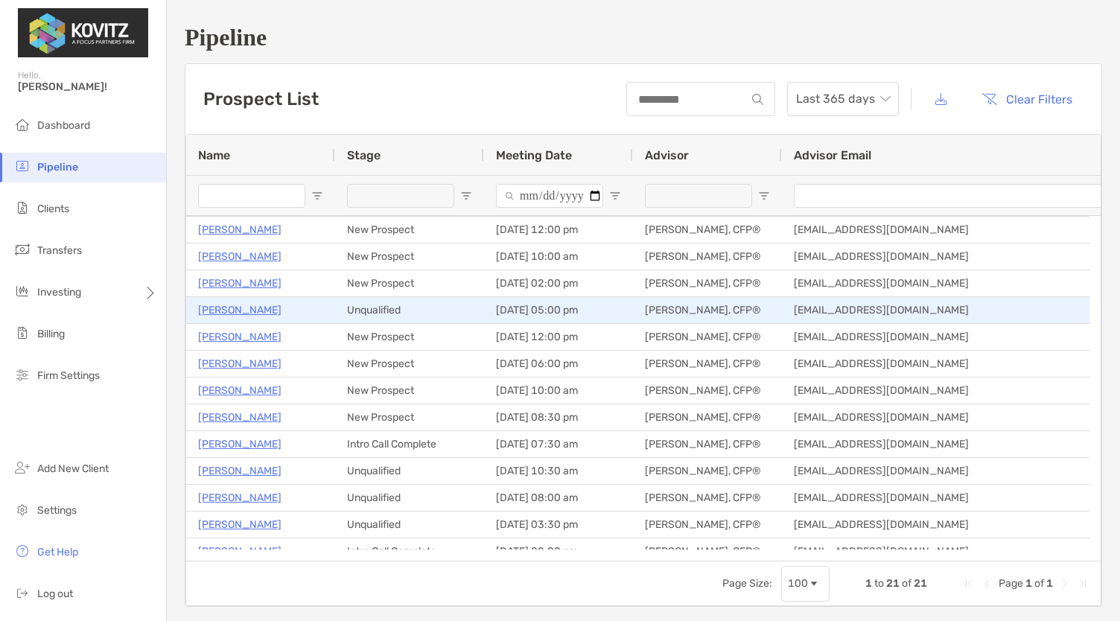
click at [253, 311] on p "David Sterling" at bounding box center [239, 310] width 83 height 19
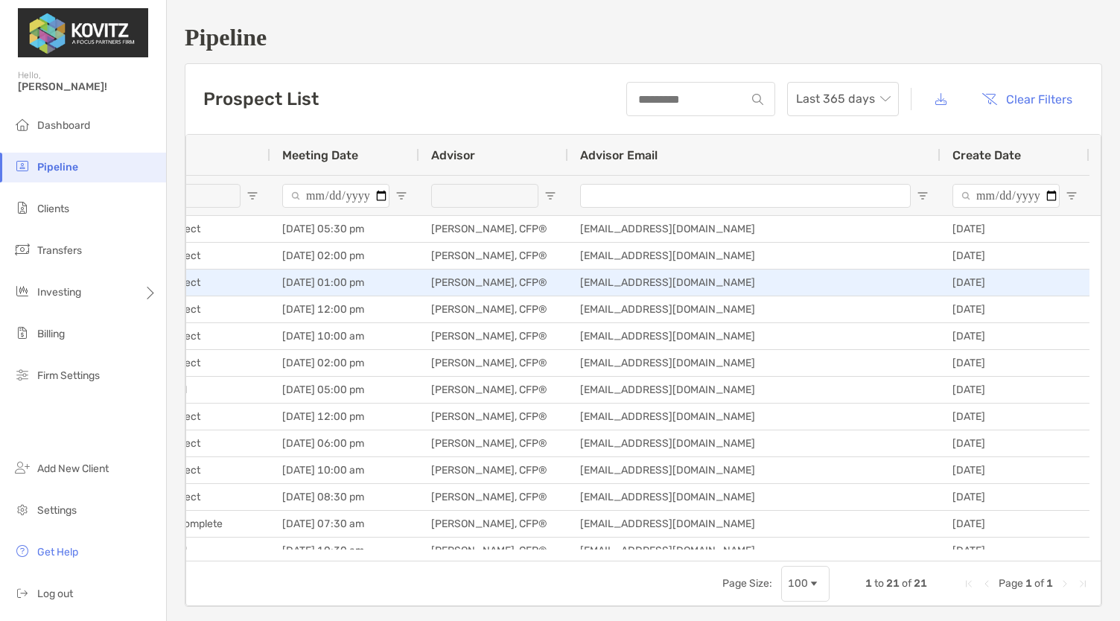
scroll to position [0, 39]
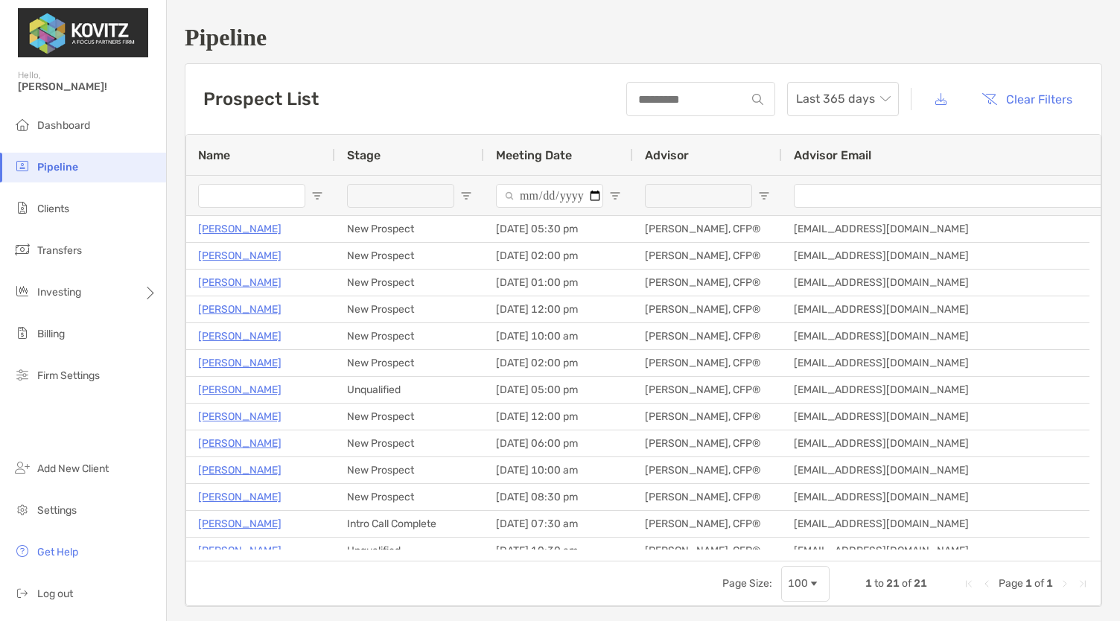
click at [948, 98] on div "Last 365 days Clear Filters" at bounding box center [854, 99] width 457 height 34
click at [969, 62] on div "Pipeline Prospect List Last 365 days Clear Filters 1 to 21 of 21. Page 1 of 1 N…" at bounding box center [643, 315] width 953 height 631
click at [928, 90] on button "button" at bounding box center [941, 99] width 35 height 32
click at [933, 94] on button "button" at bounding box center [941, 99] width 35 height 32
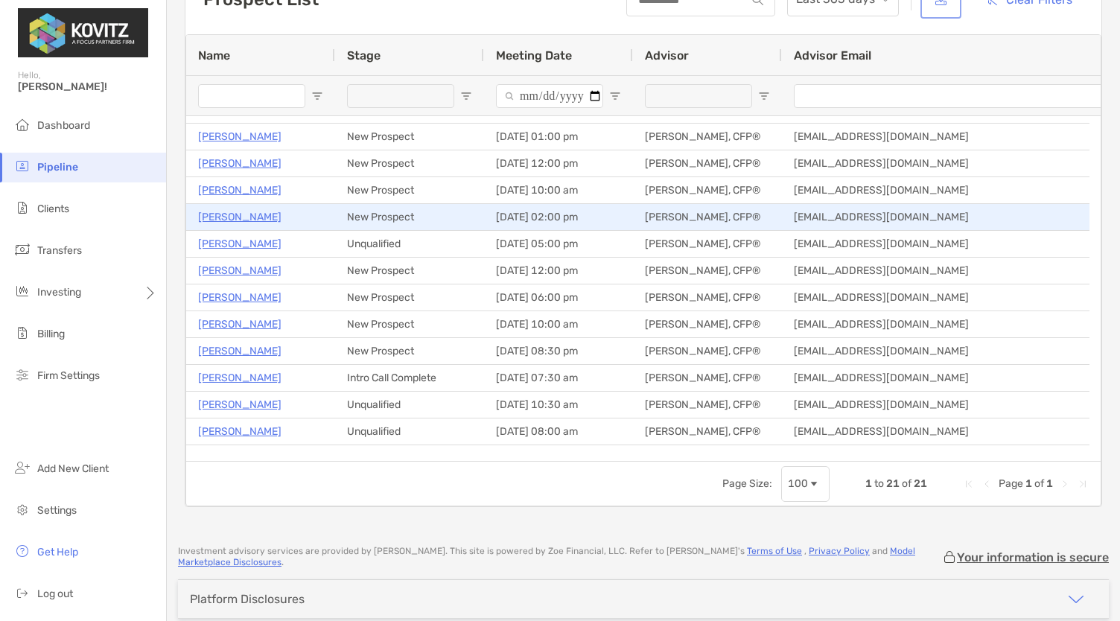
scroll to position [64, 0]
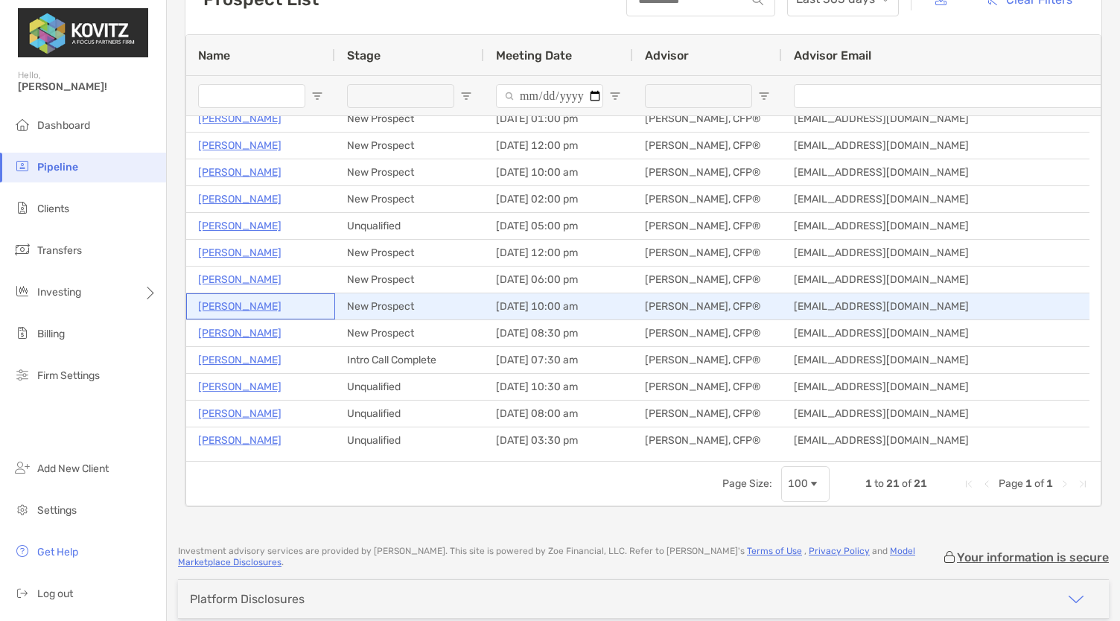
click at [227, 308] on p "Mike Williams" at bounding box center [239, 306] width 83 height 19
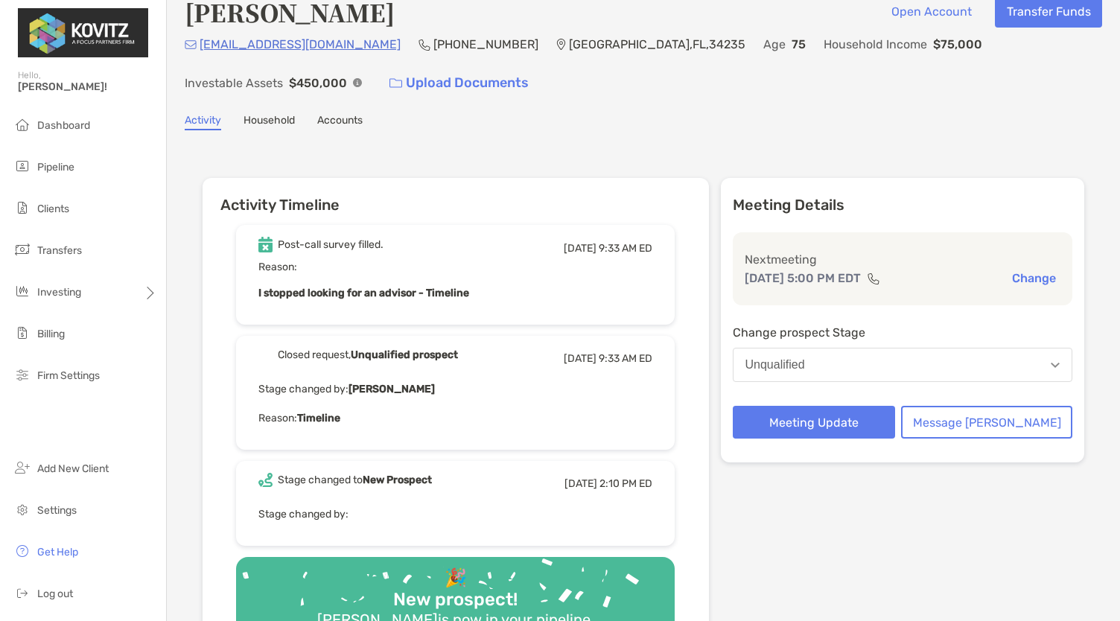
scroll to position [24, 0]
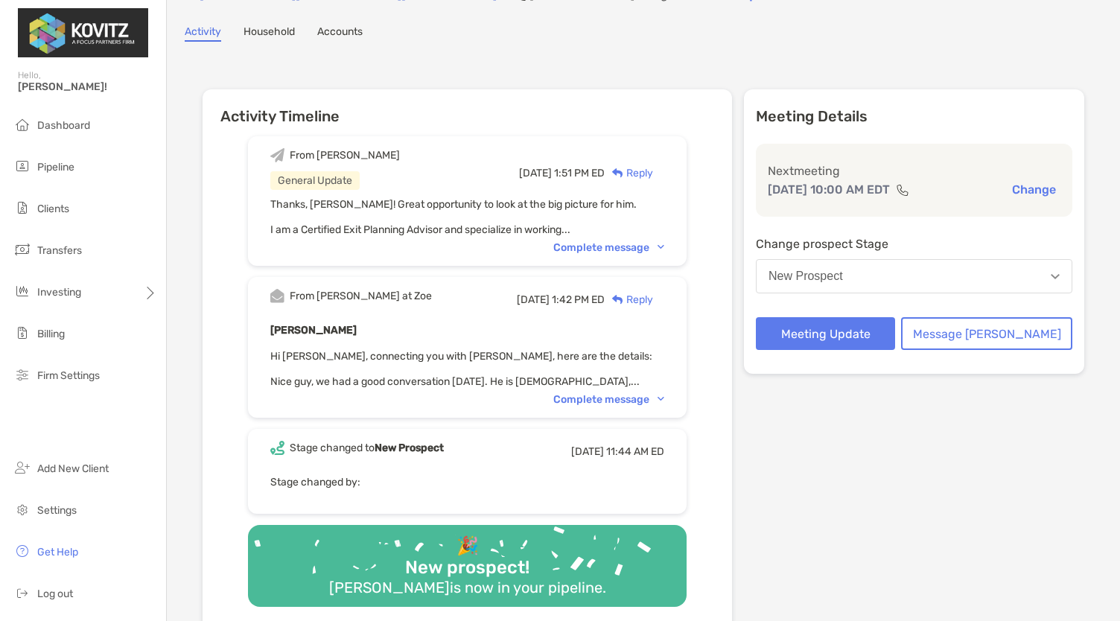
scroll to position [80, 0]
click at [607, 401] on div "Complete message" at bounding box center [608, 399] width 111 height 13
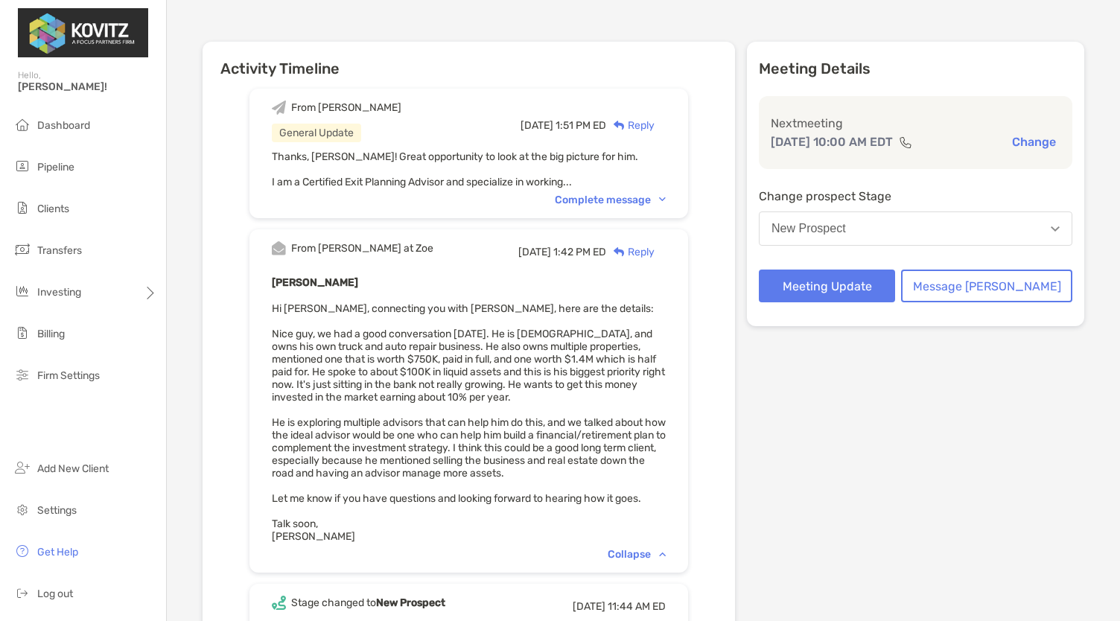
scroll to position [133, 0]
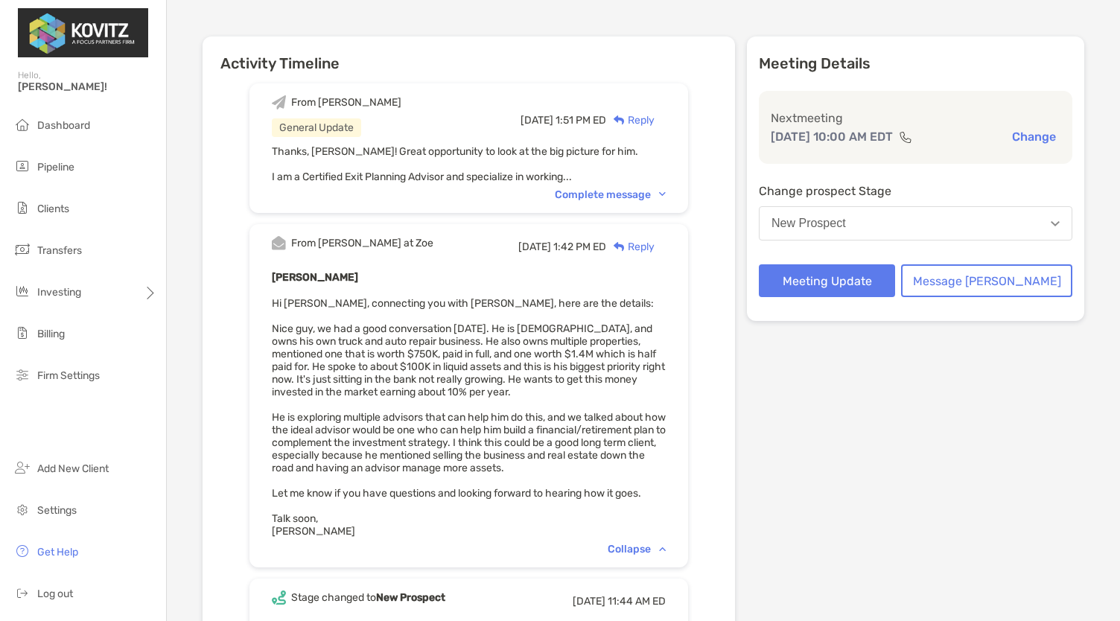
click at [598, 188] on div "Complete message" at bounding box center [610, 194] width 111 height 13
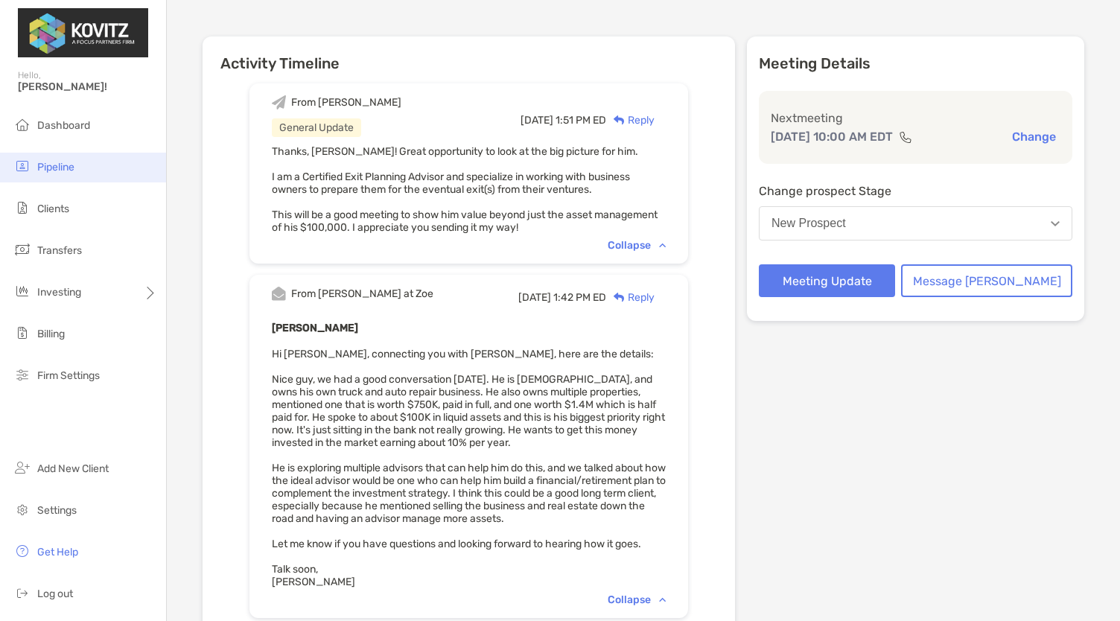
click at [51, 165] on span "Pipeline" at bounding box center [55, 167] width 37 height 13
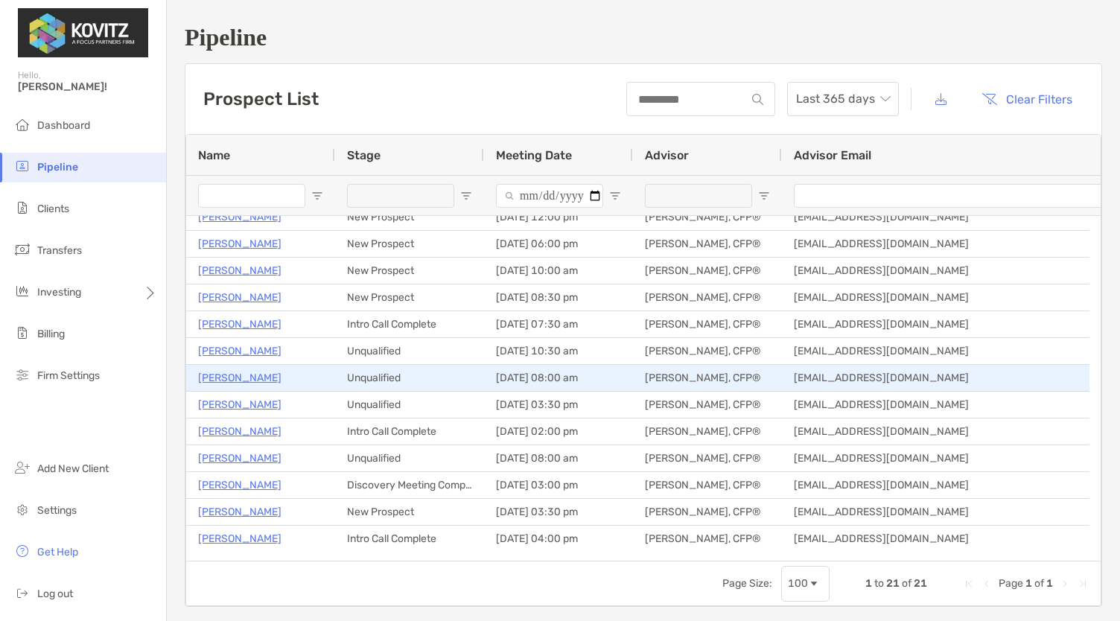
scroll to position [201, 0]
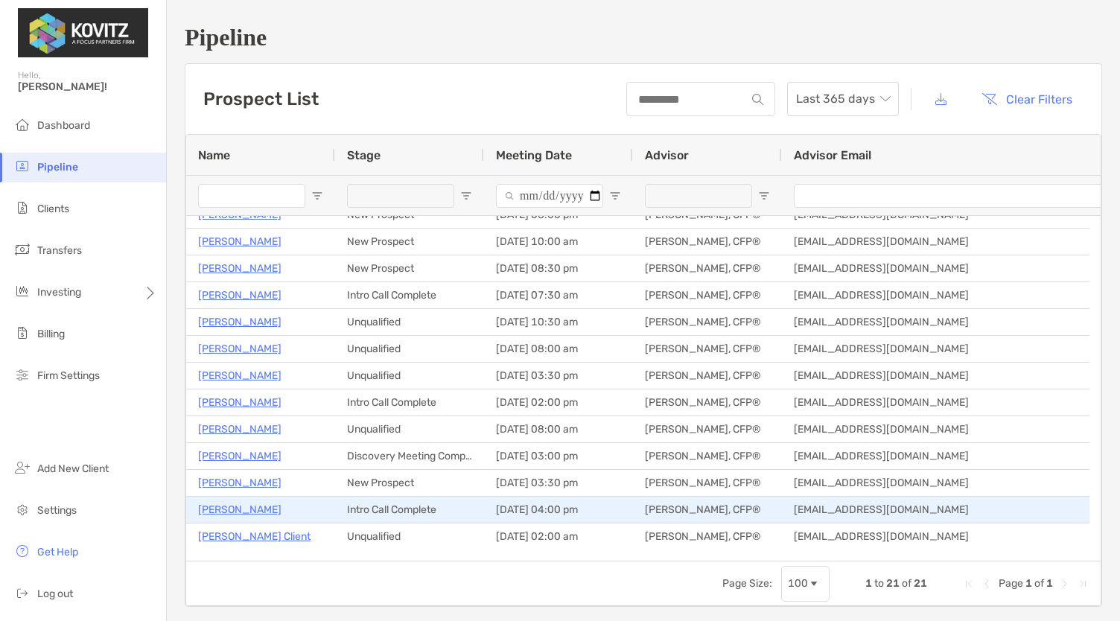
click at [227, 506] on p "[PERSON_NAME]" at bounding box center [239, 510] width 83 height 19
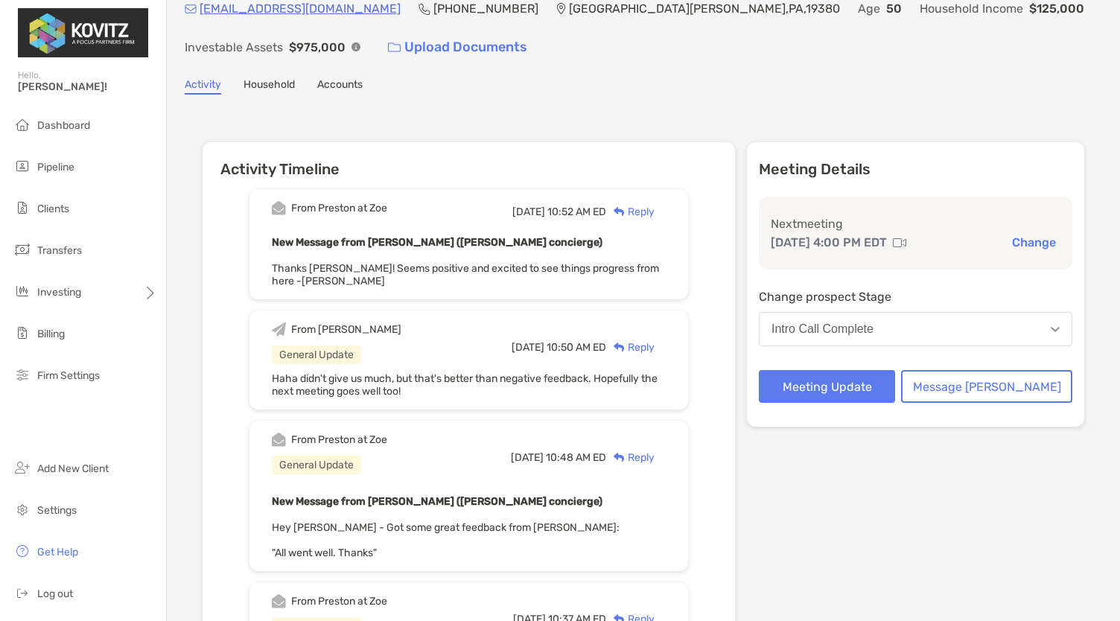
scroll to position [57, 0]
